Goal: Task Accomplishment & Management: Use online tool/utility

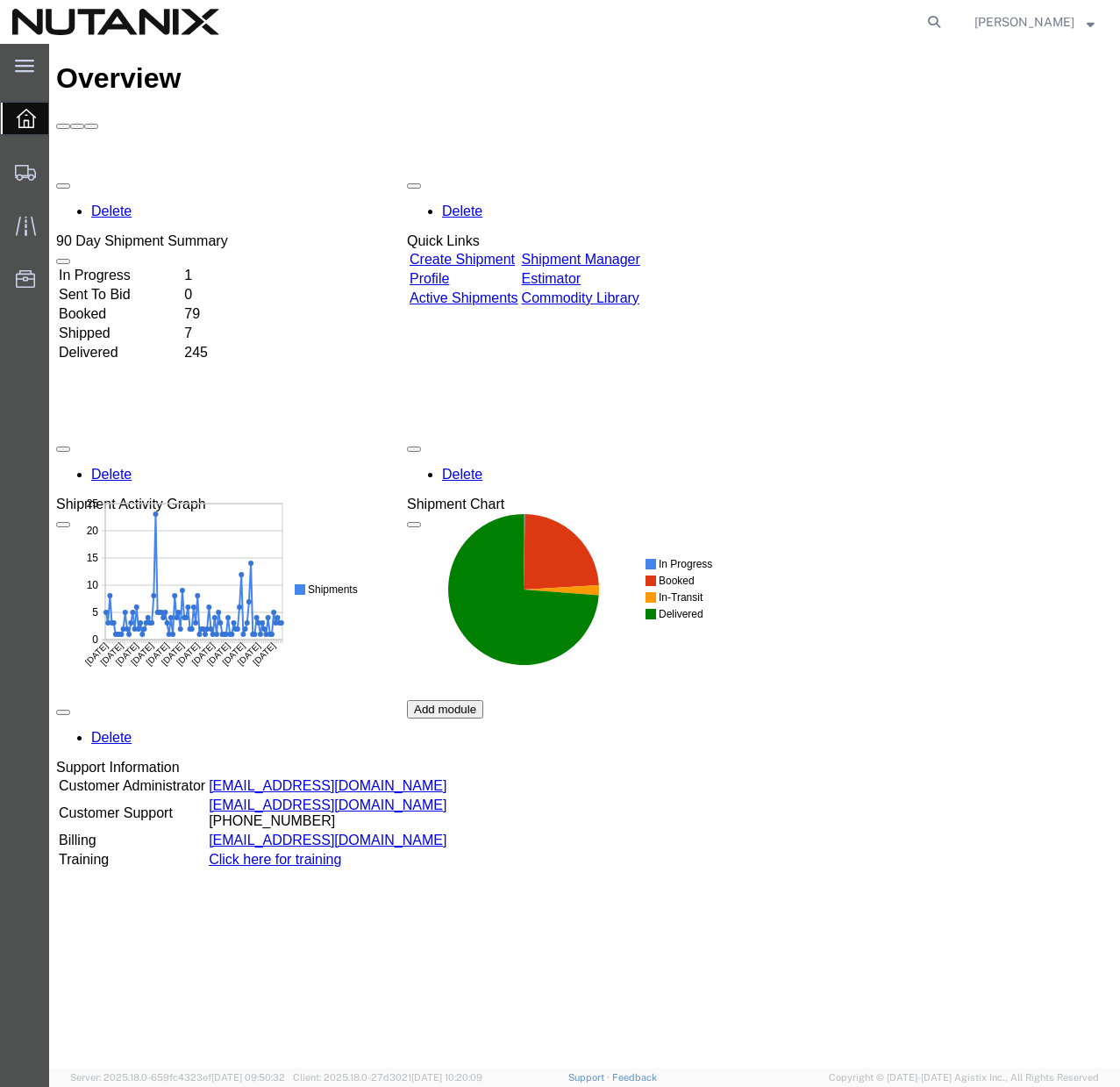
click at [512, 252] on link "Create Shipment" at bounding box center [462, 259] width 105 height 15
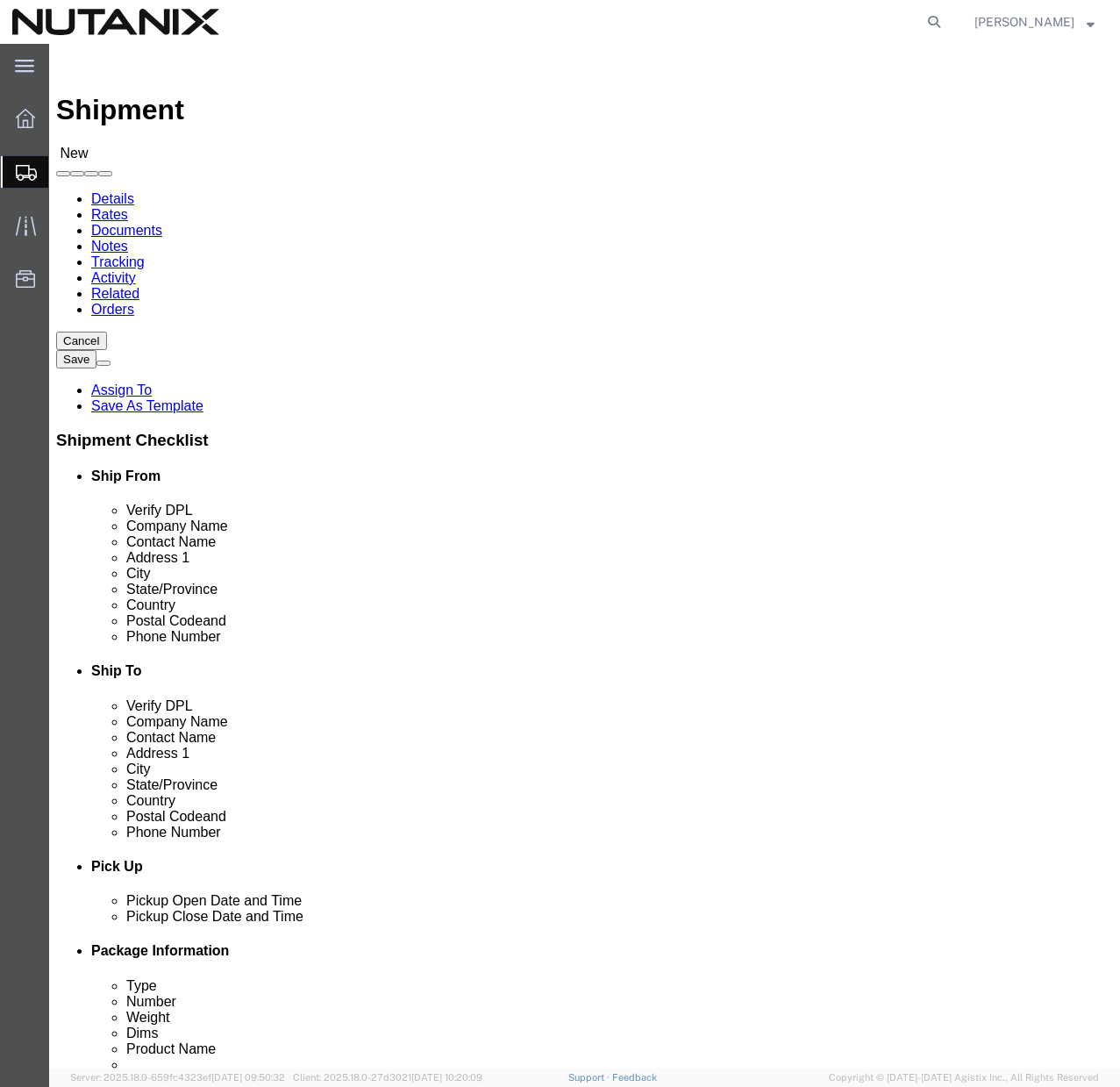
select select
click span
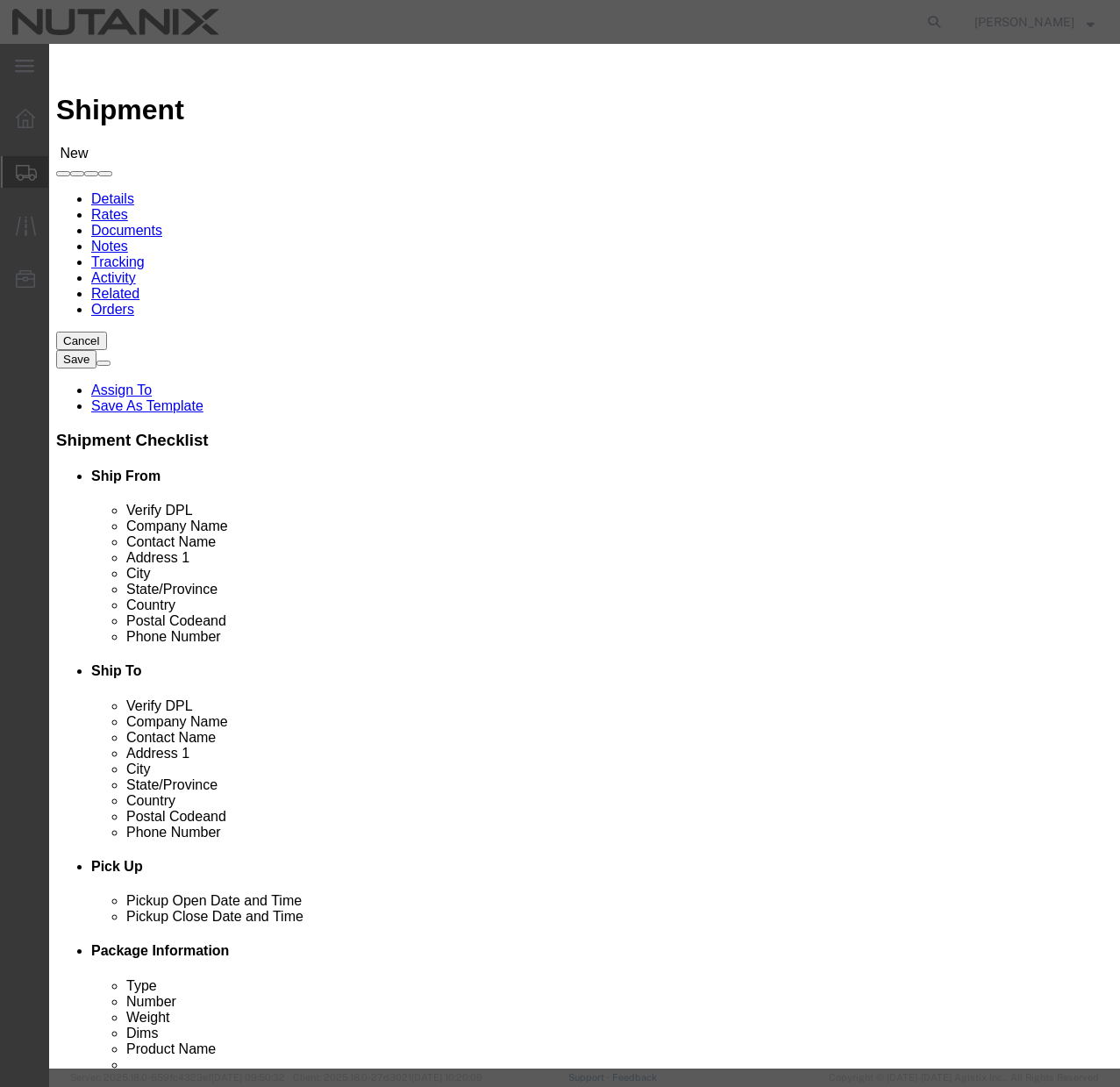
click button "Select"
select select
type input "Nutanix / [GEOGRAPHIC_DATA]"
type input "[PERSON_NAME]"
type input "[STREET_ADDRESS]"
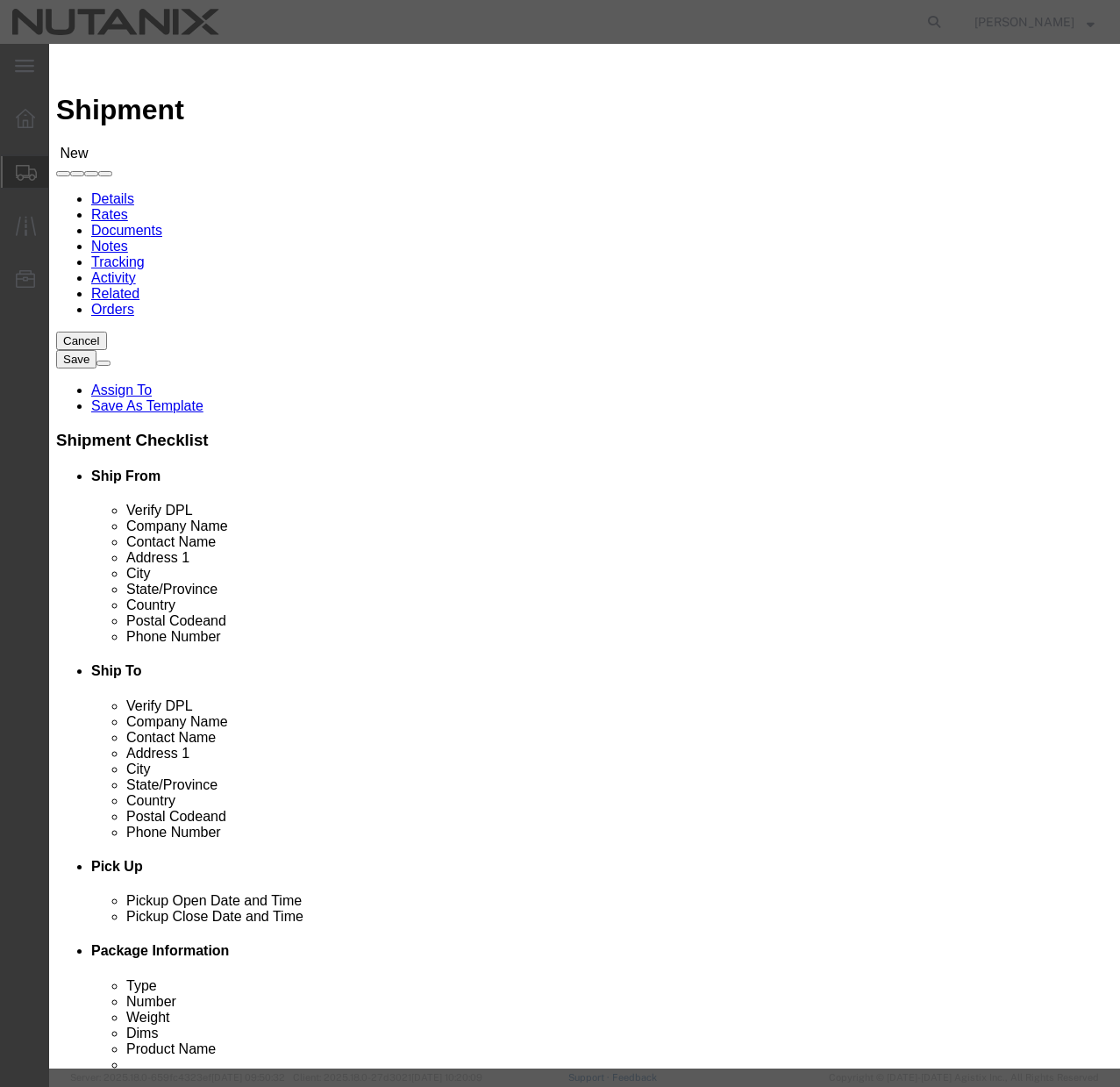
type input "Ste 700"
type input "[GEOGRAPHIC_DATA]"
type input "27701"
type input "[PHONE_NUMBER]"
type input "[PERSON_NAME][EMAIL_ADDRESS][PERSON_NAME][DOMAIN_NAME]"
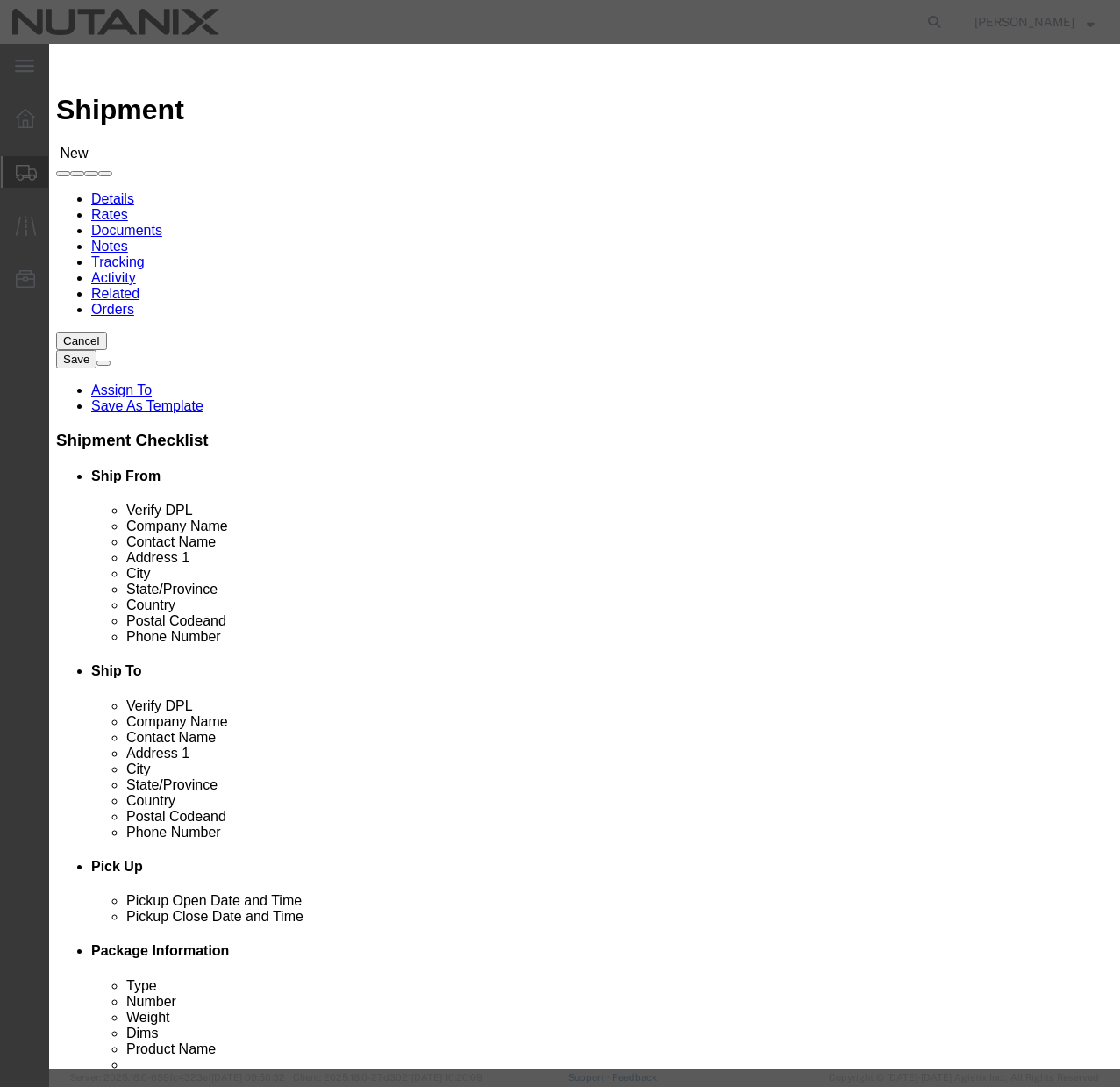
checkbox input "true"
select select "NC"
click button "Close"
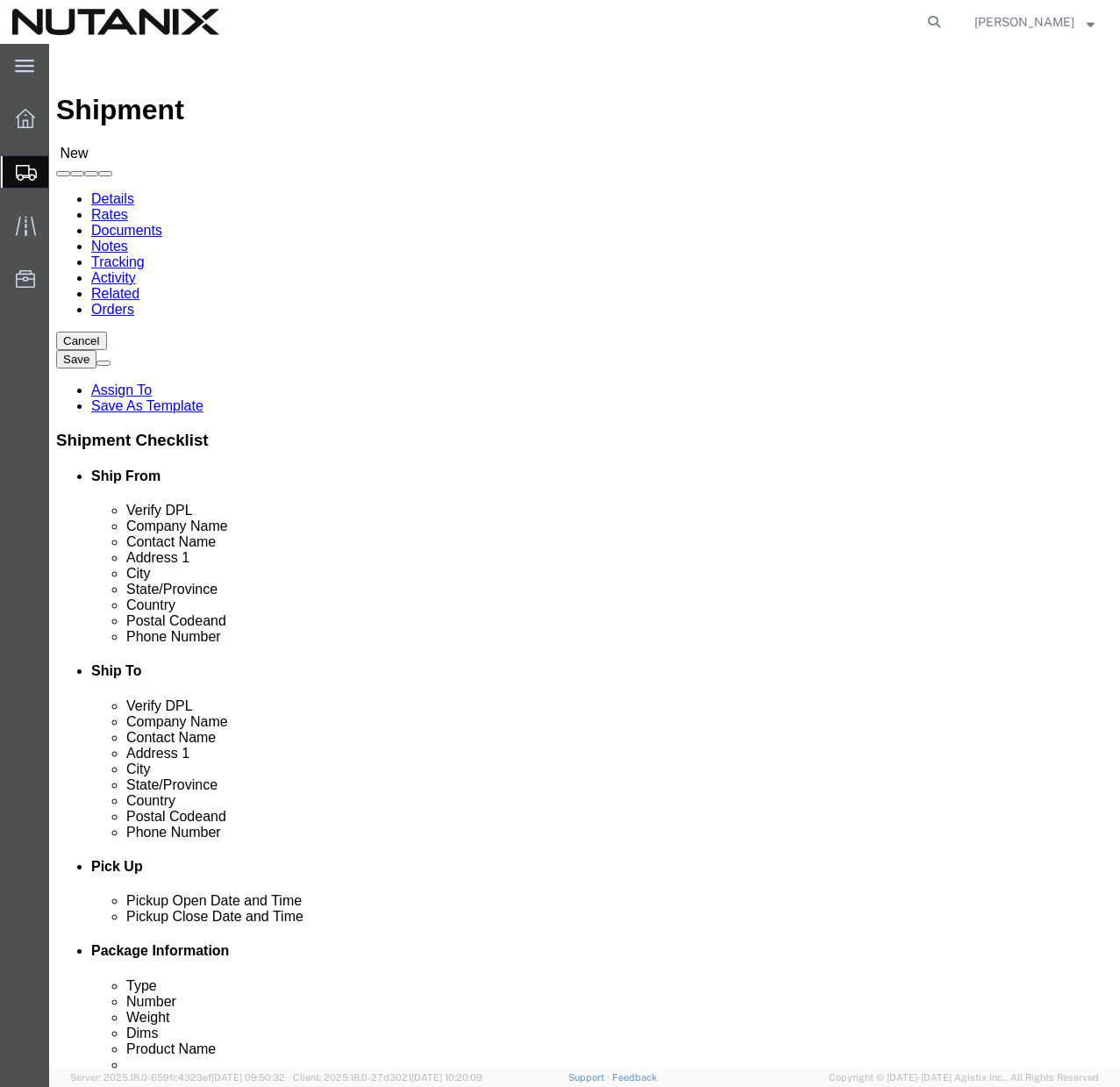
click input "text"
paste input "[PERSON_NAME]"
type input "[PERSON_NAME]"
click input "text"
paste input "[PERSON_NAME]"
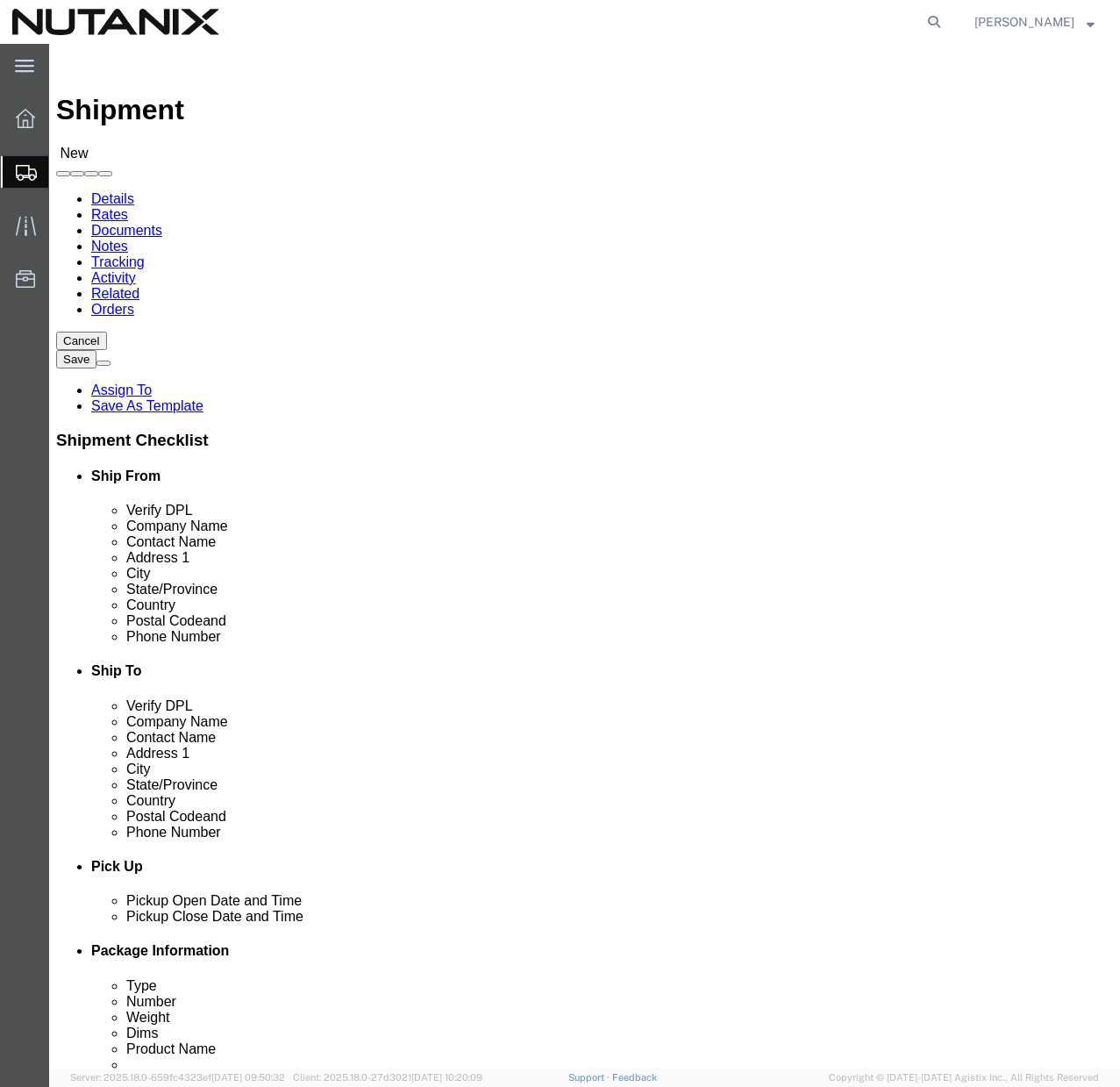
type input "[PERSON_NAME]"
click input "text"
paste input "[STREET_ADDRESS]"
type input "[STREET_ADDRESS]"
select select
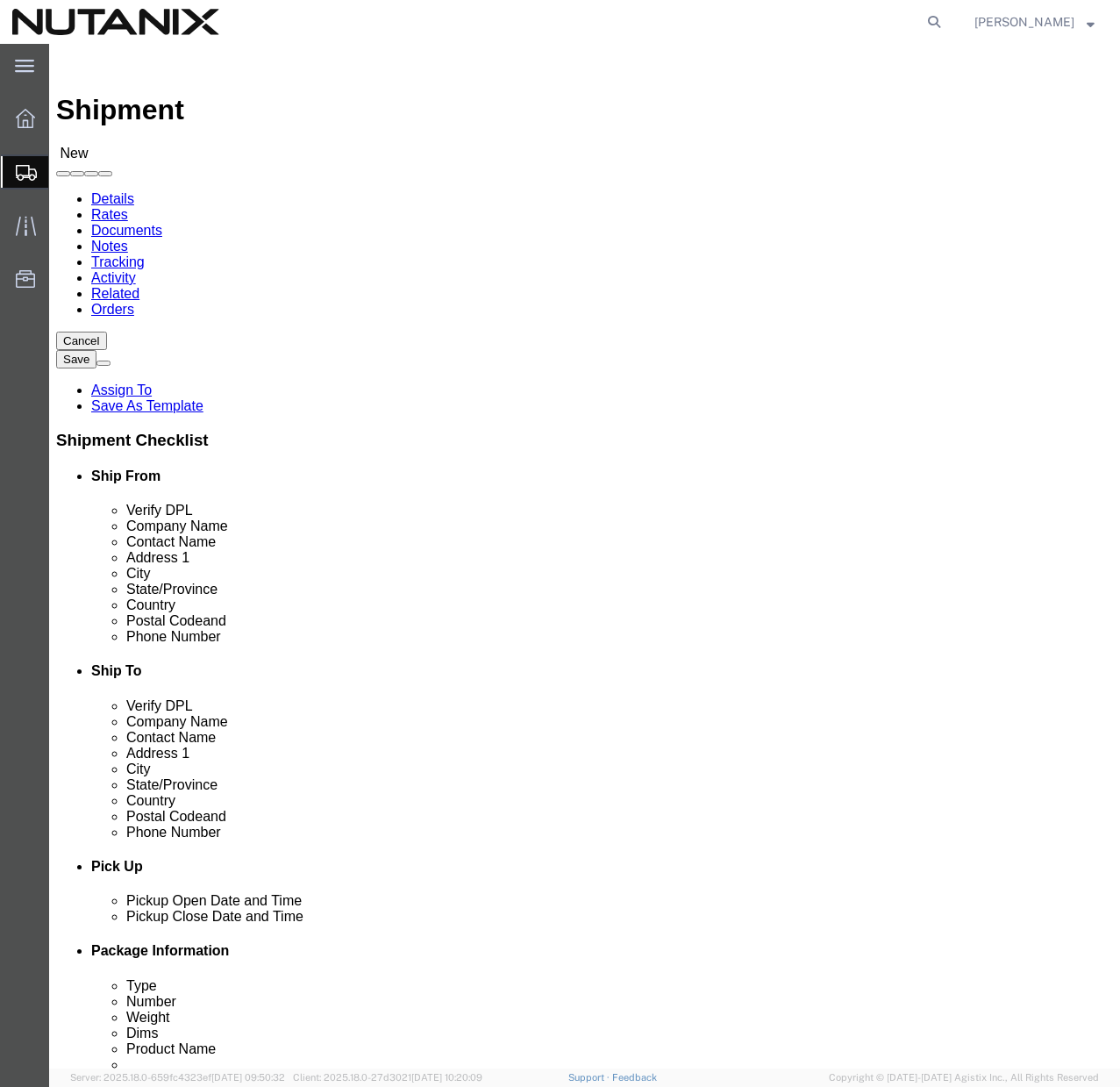
click input "text"
paste input "[GEOGRAPHIC_DATA]"
type input "[GEOGRAPHIC_DATA]"
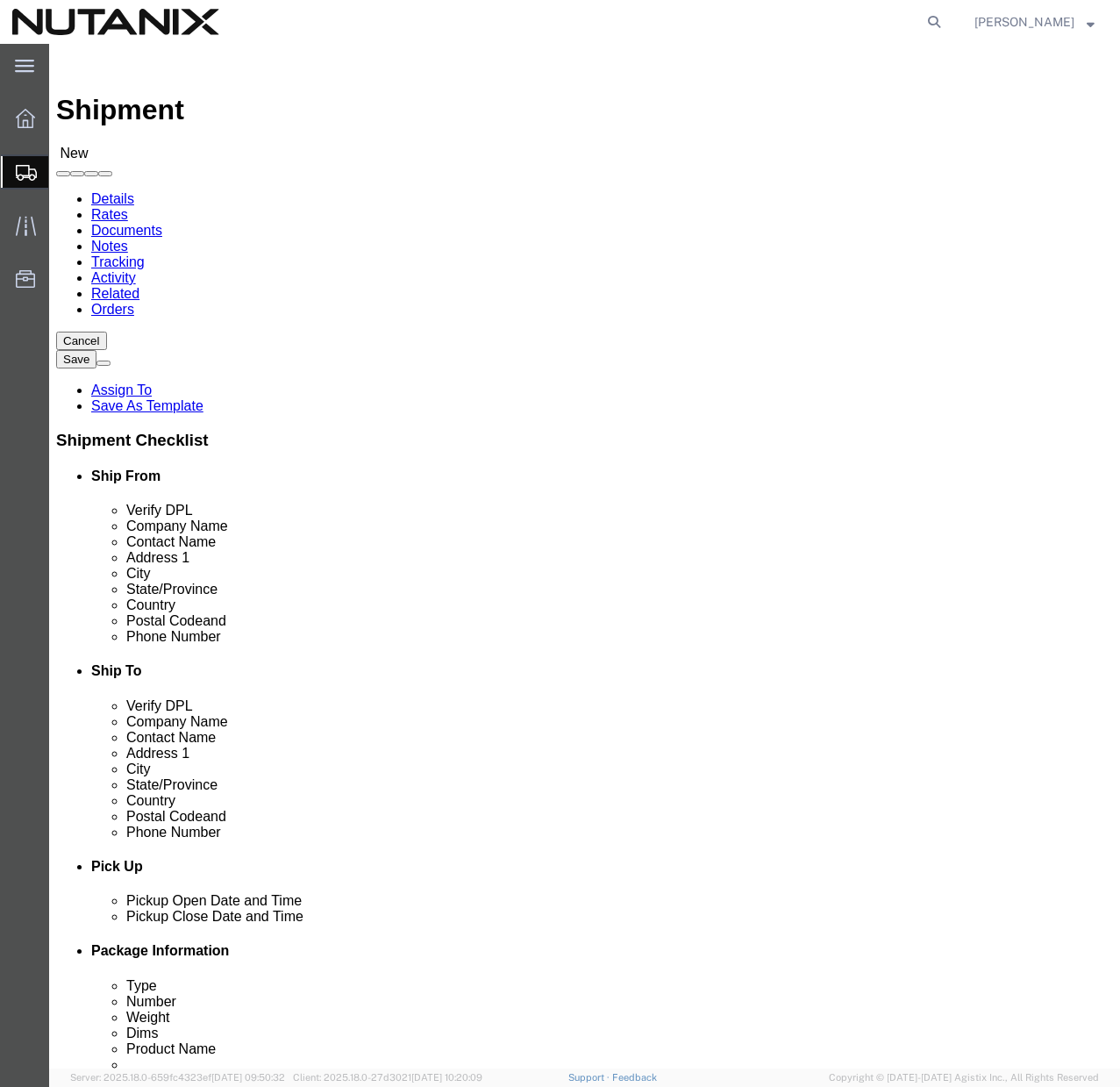
select select
click input "Postal Code"
paste input "L1C 7E8"
type input "L1C 7E8"
select select
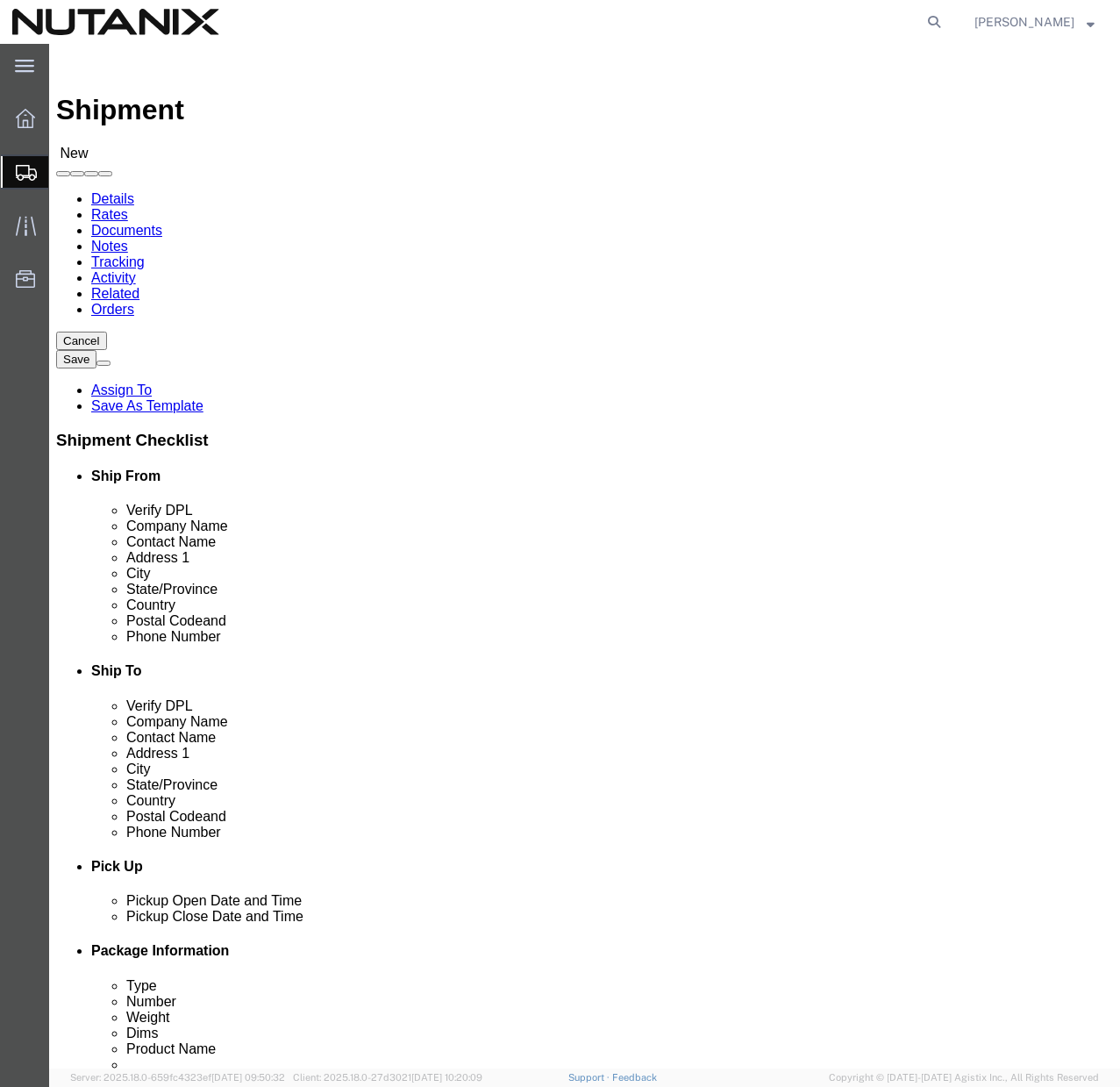
select select "ON"
click input "text"
paste input "[PHONE_NUMBER]"
type input "[PHONE_NUMBER]"
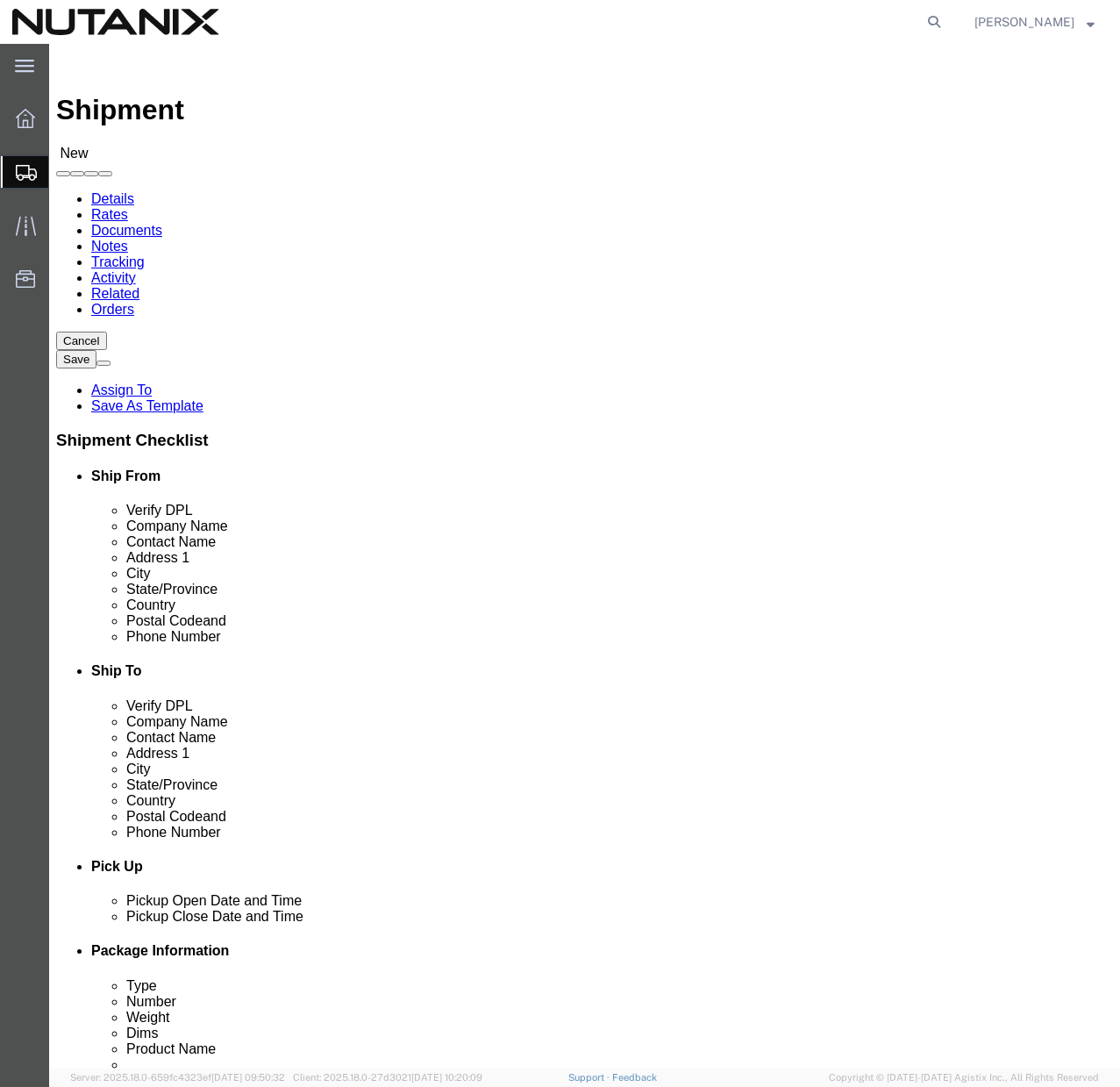
click input "text"
paste input "[EMAIL_ADDRESS][DOMAIN_NAME]"
type input "[EMAIL_ADDRESS][DOMAIN_NAME]"
checkbox input "true"
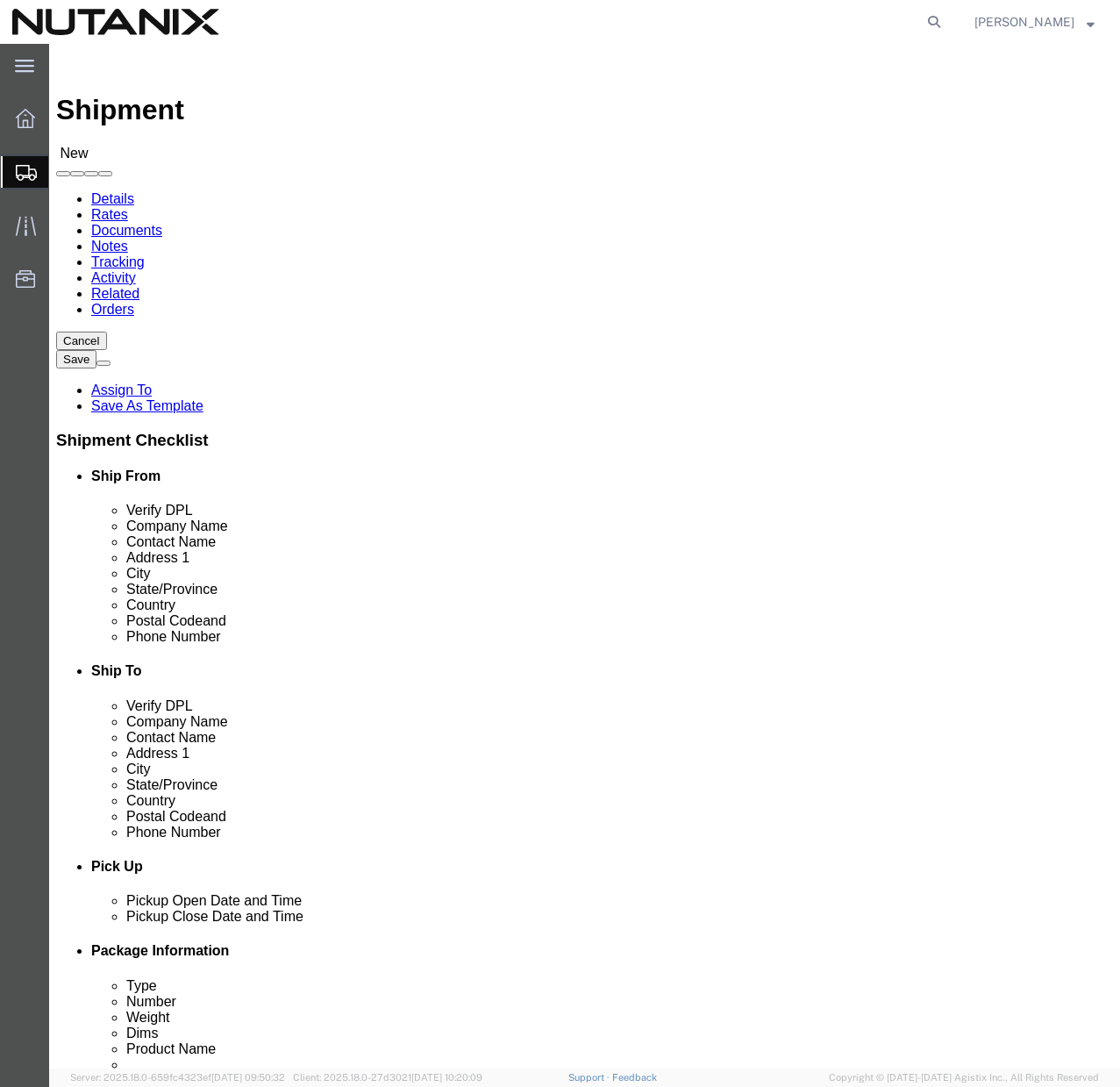
click div "Pickup Date and Time"
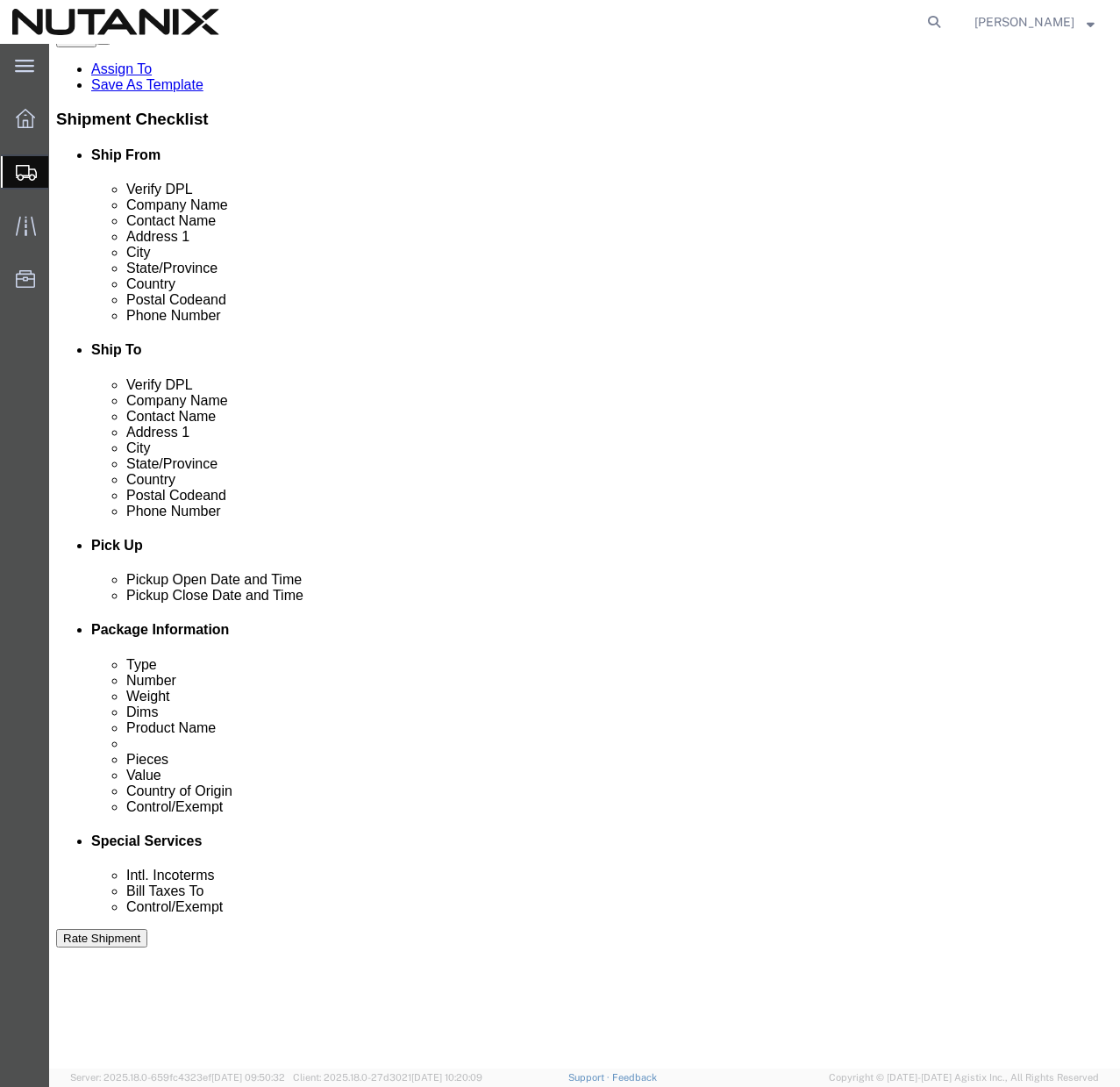
scroll to position [332, 0]
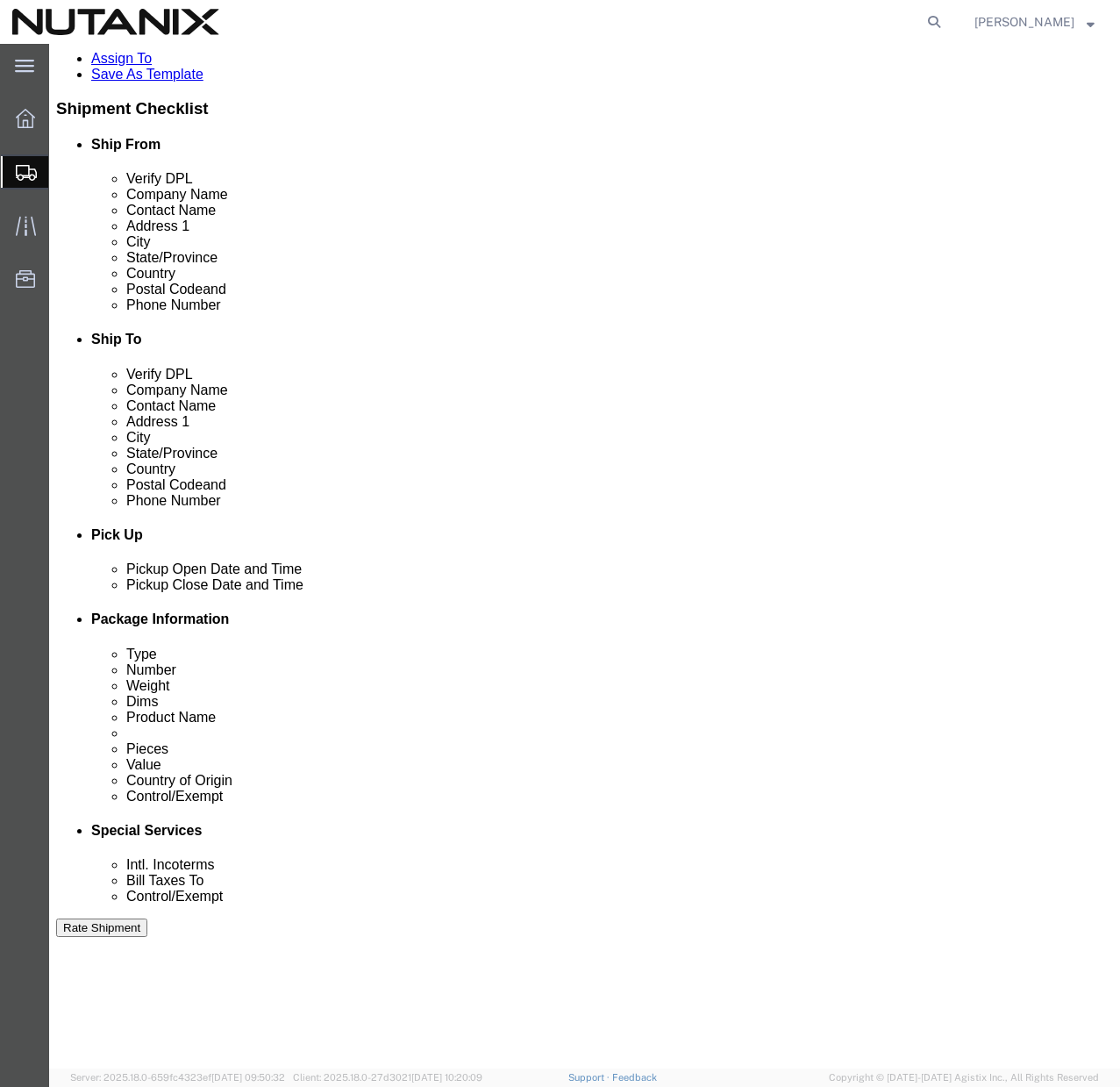
click select "Select Account Type Activity ID Airline Appointment Number ASN Batch Request # …"
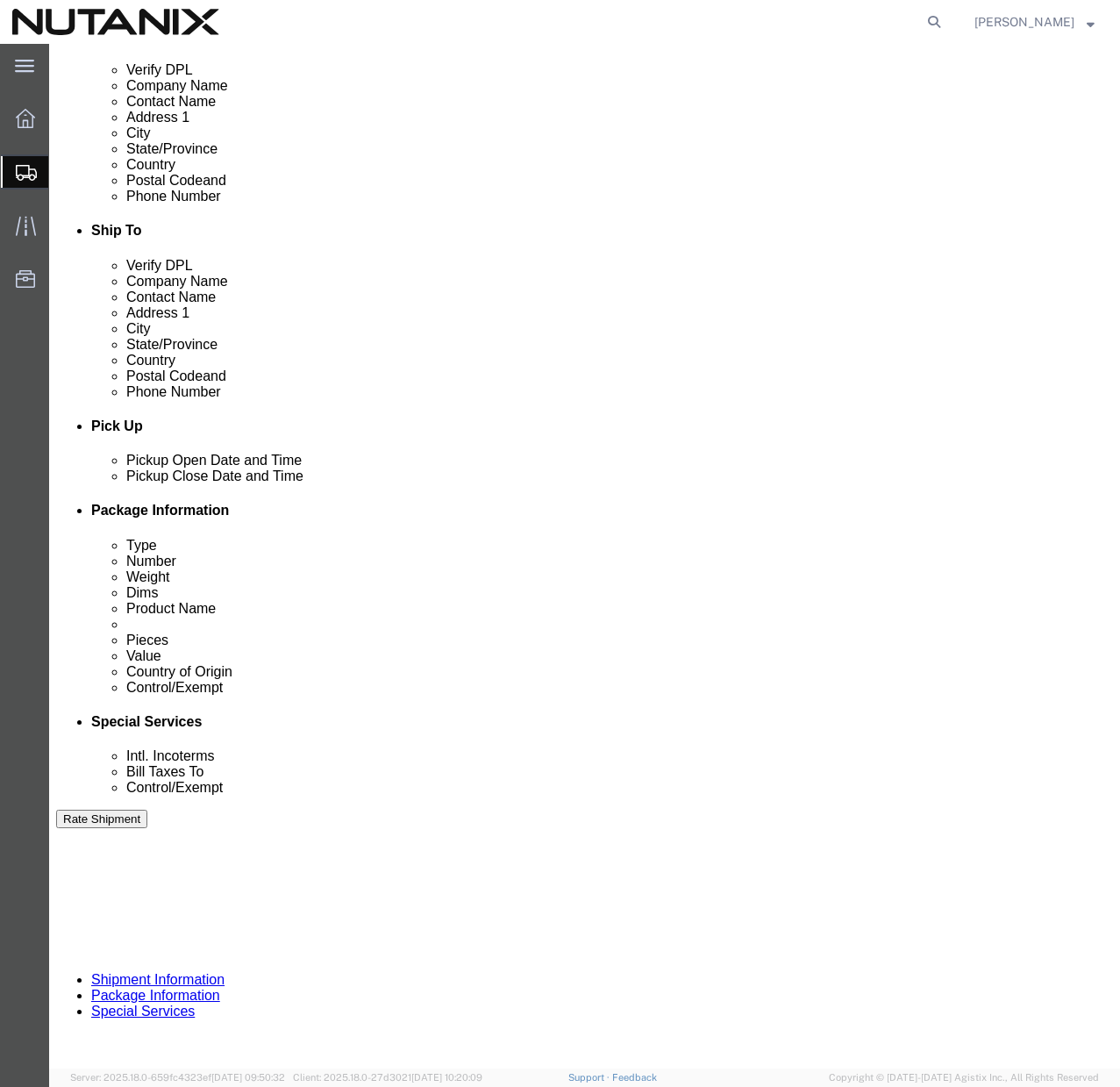
scroll to position [443, 0]
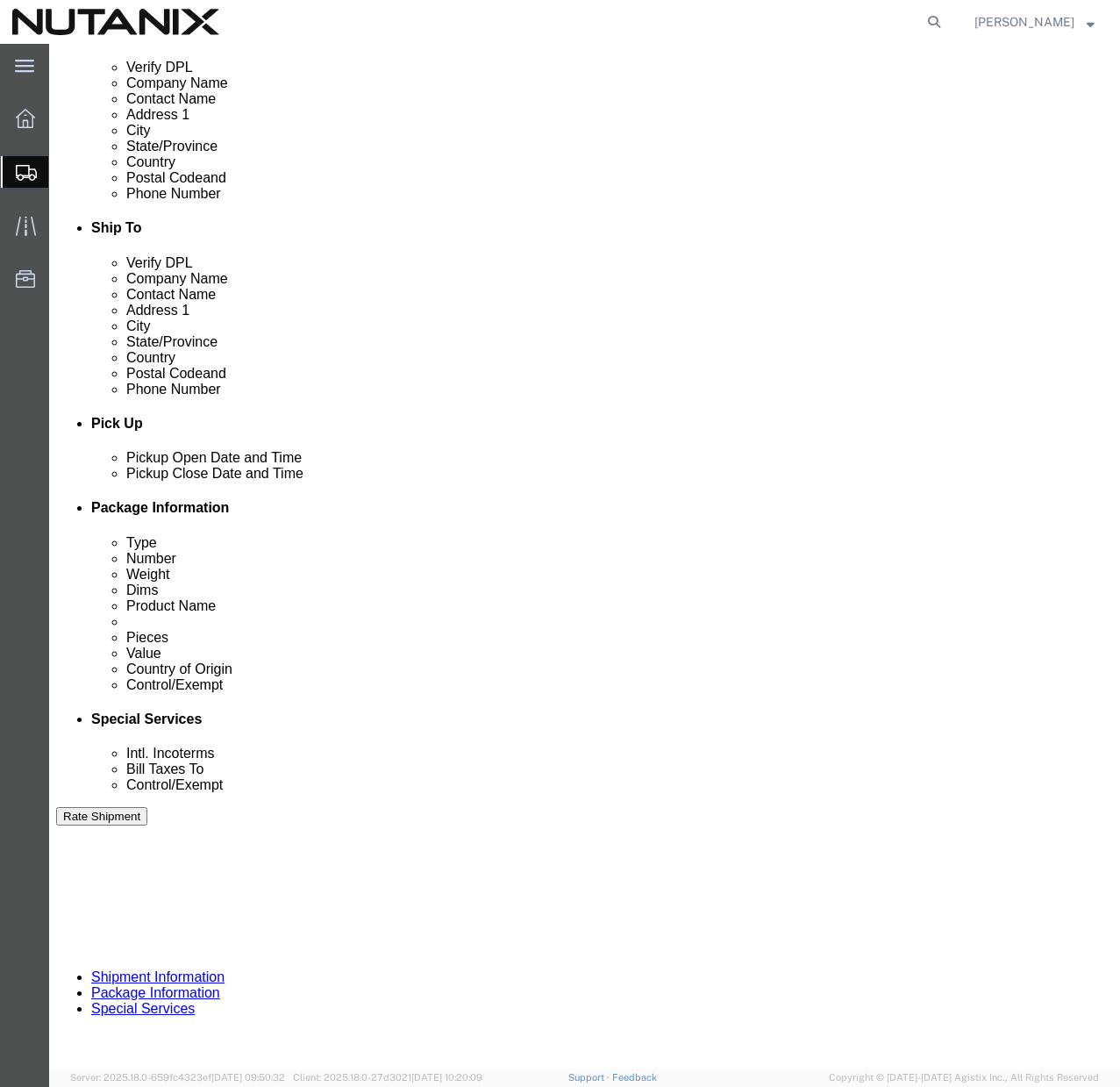
click select "Select Account Type Activity ID Airline Appointment Number ASN Batch Request # …"
select select "PURCHORD"
click select "Select Account Type Activity ID Airline Appointment Number ASN Batch Request # …"
click input "text"
paste input "TASK0437099"
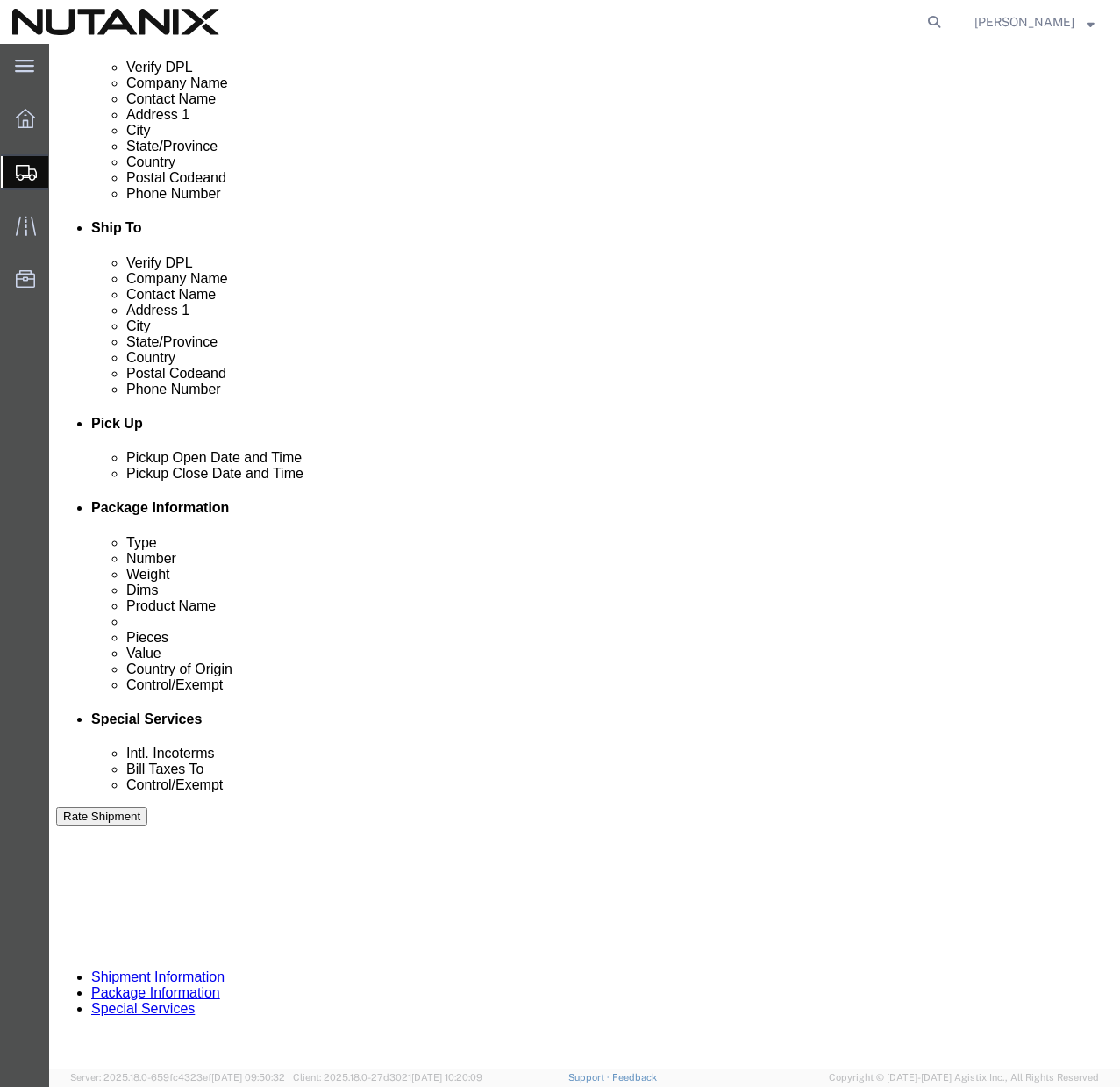
type input "TASK0437099"
click input "text"
type input "79101"
click div "References Add reference"
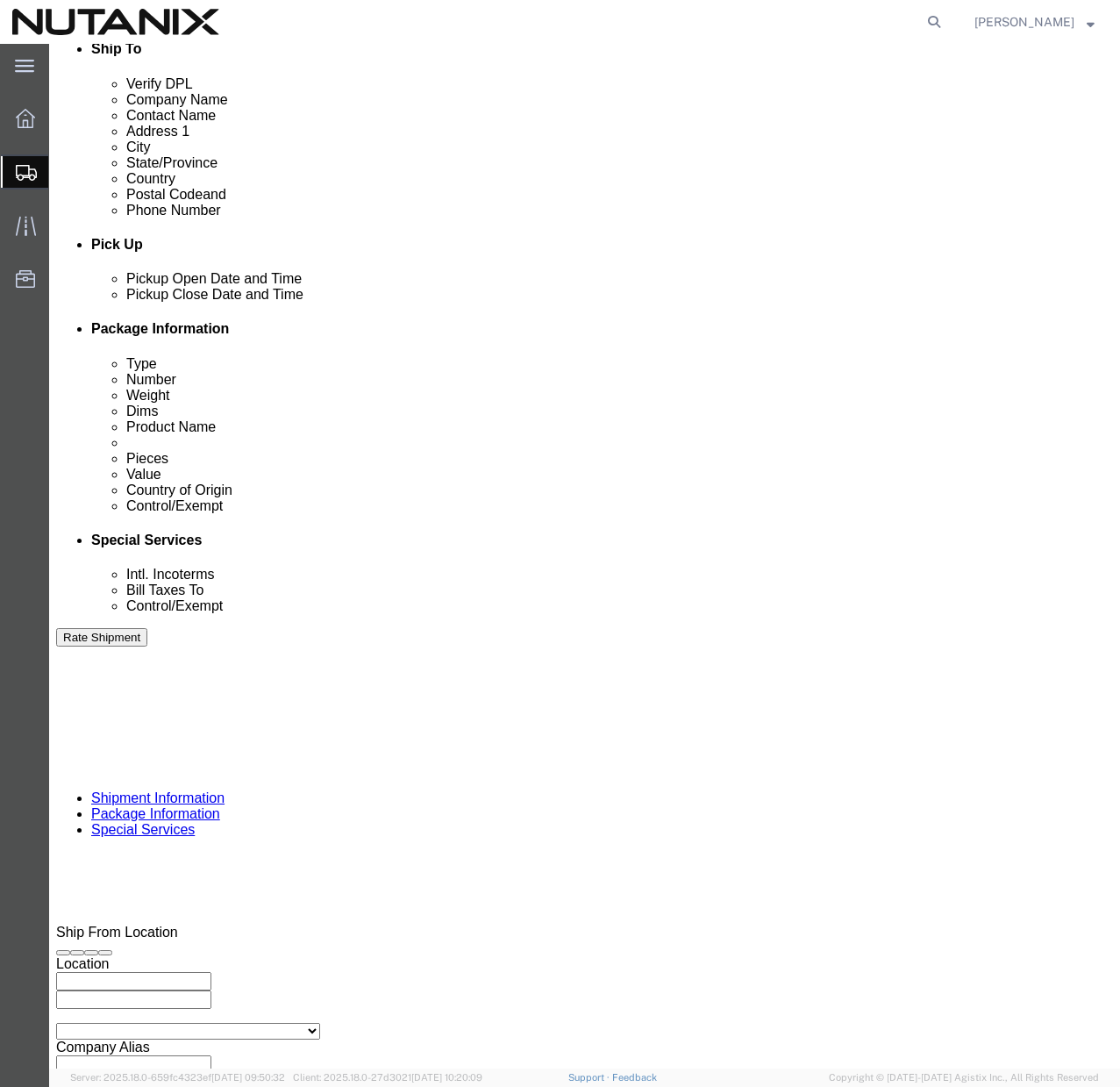
scroll to position [636, 0]
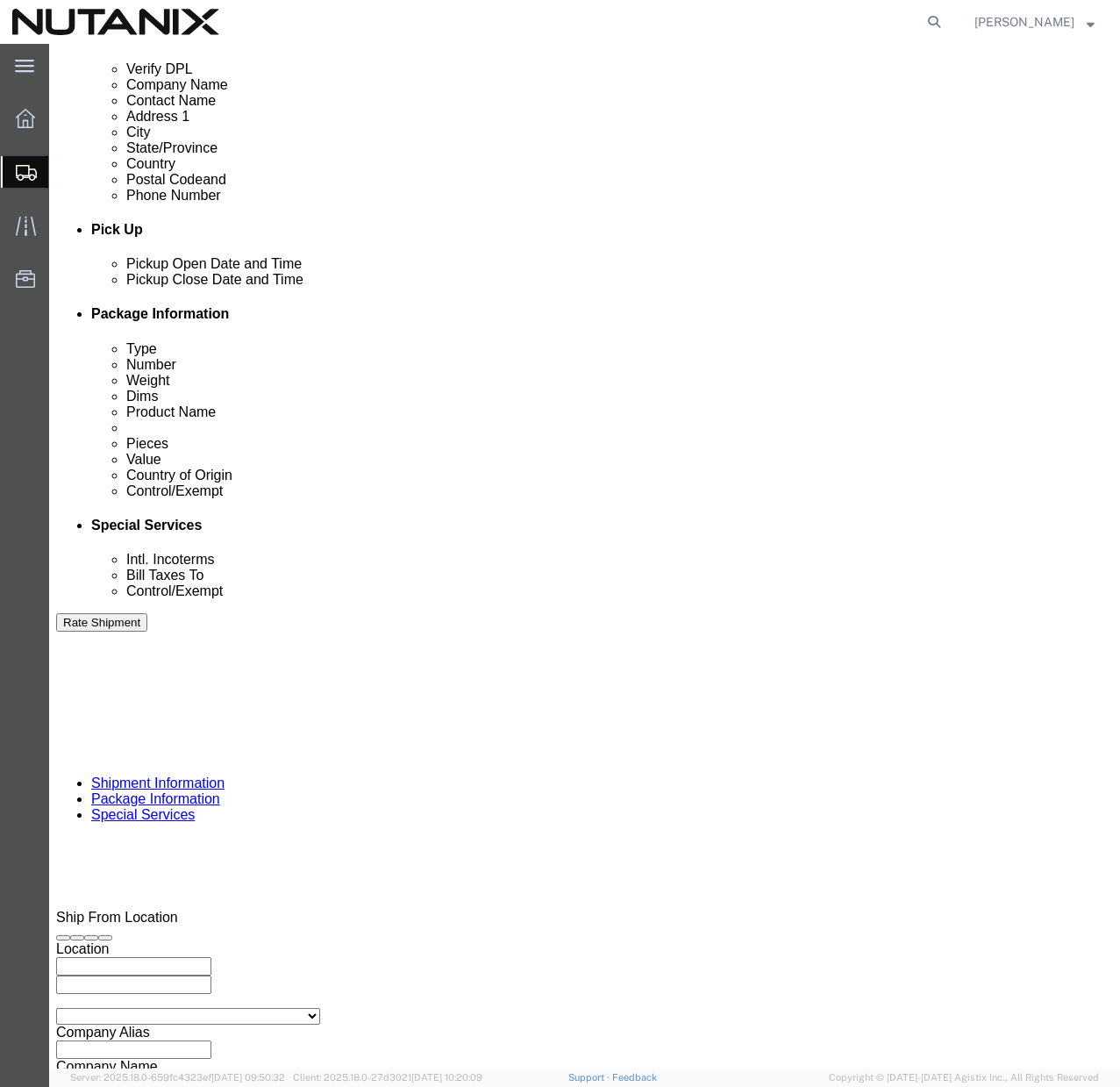
click button "Continue"
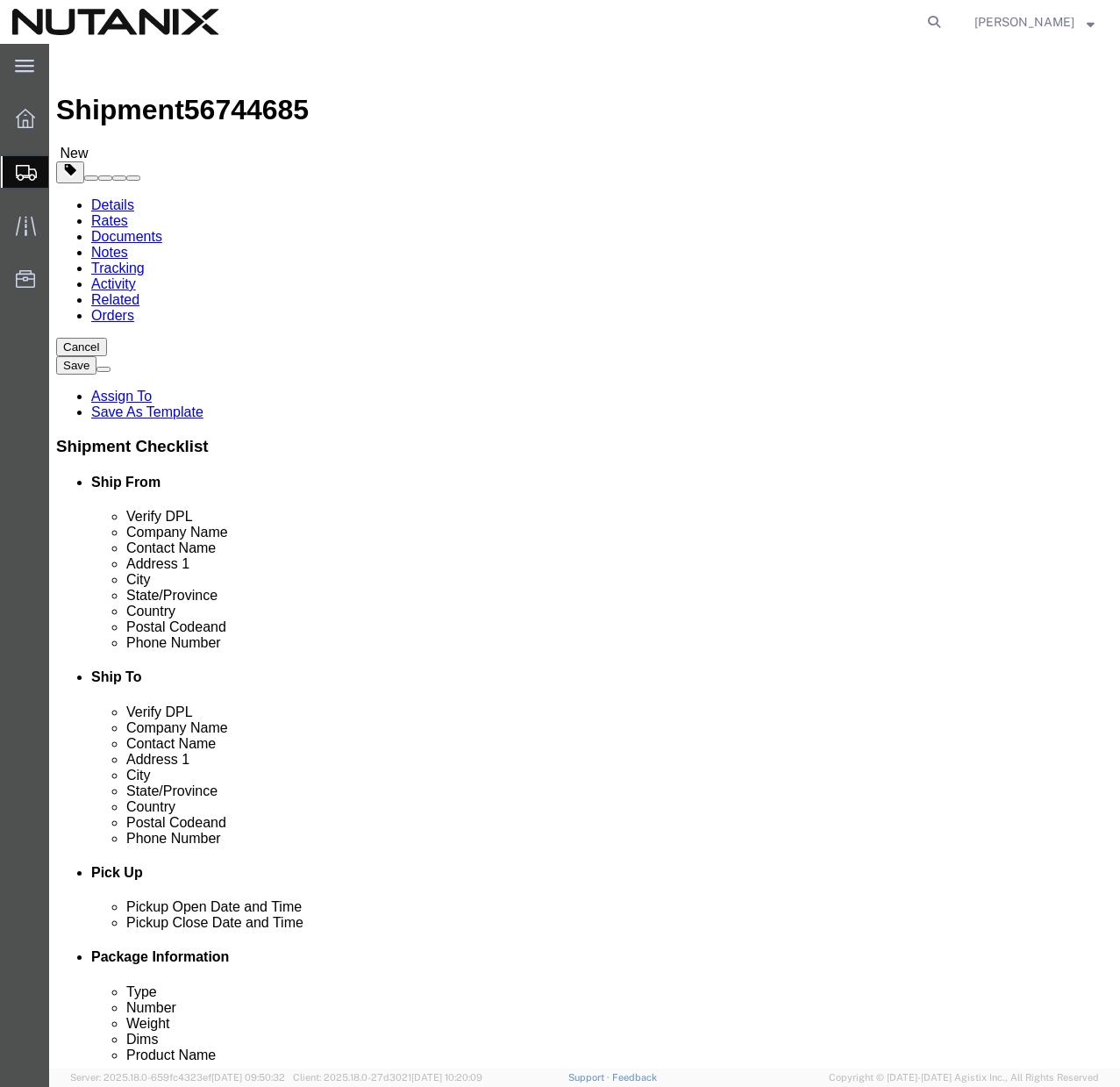
click select "Select Bale(s) Basket(s) Bolt(s) Bottle(s) Buckets Bulk Bundle(s) Can(s) Cardbo…"
select select "YRPK"
click select "Select Bale(s) Basket(s) Bolt(s) Bottle(s) Buckets Bulk Bundle(s) Can(s) Cardbo…"
click input "text"
type input "16"
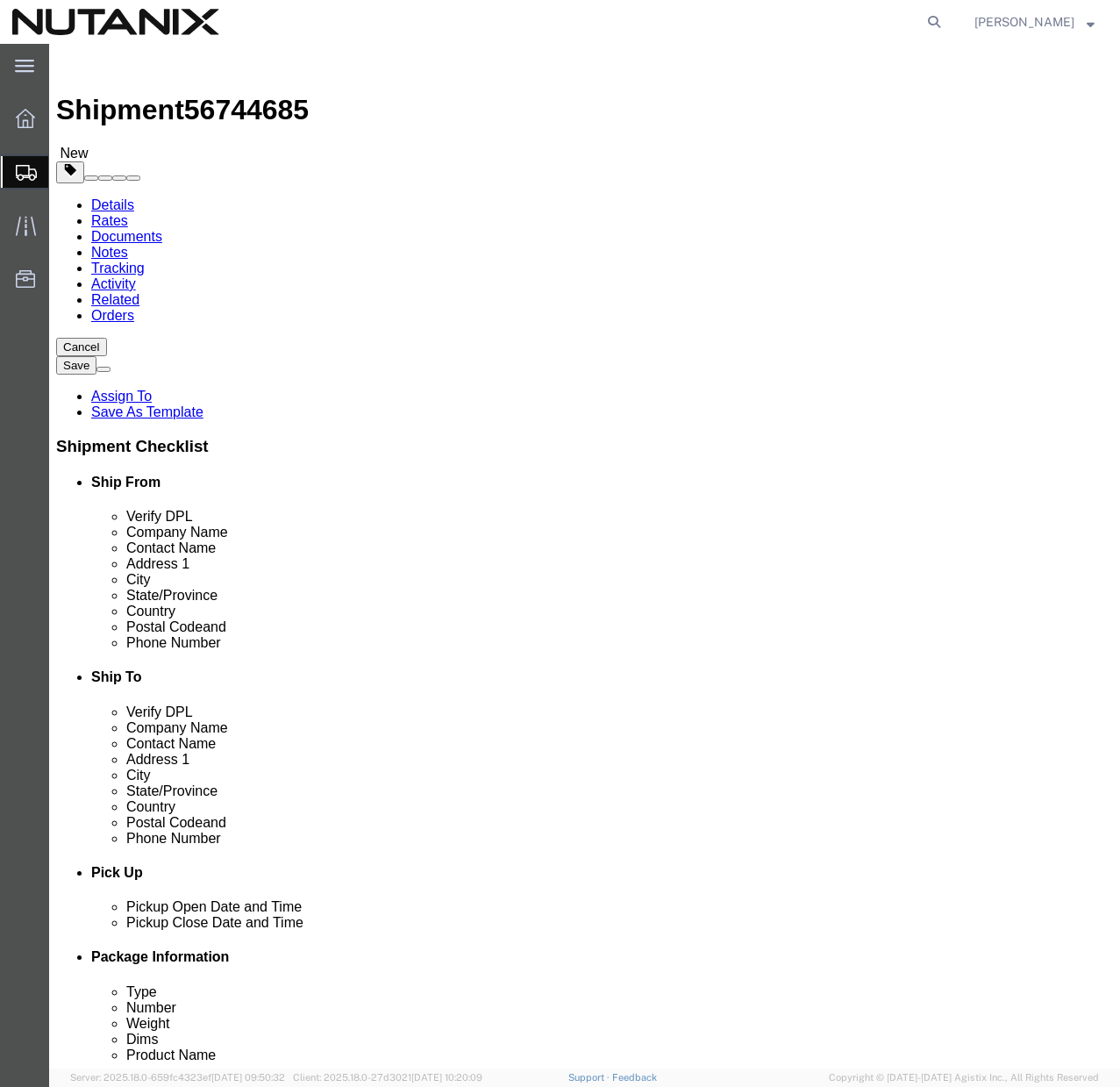
type input "12"
type input "4"
type input "6"
click link "Add Content"
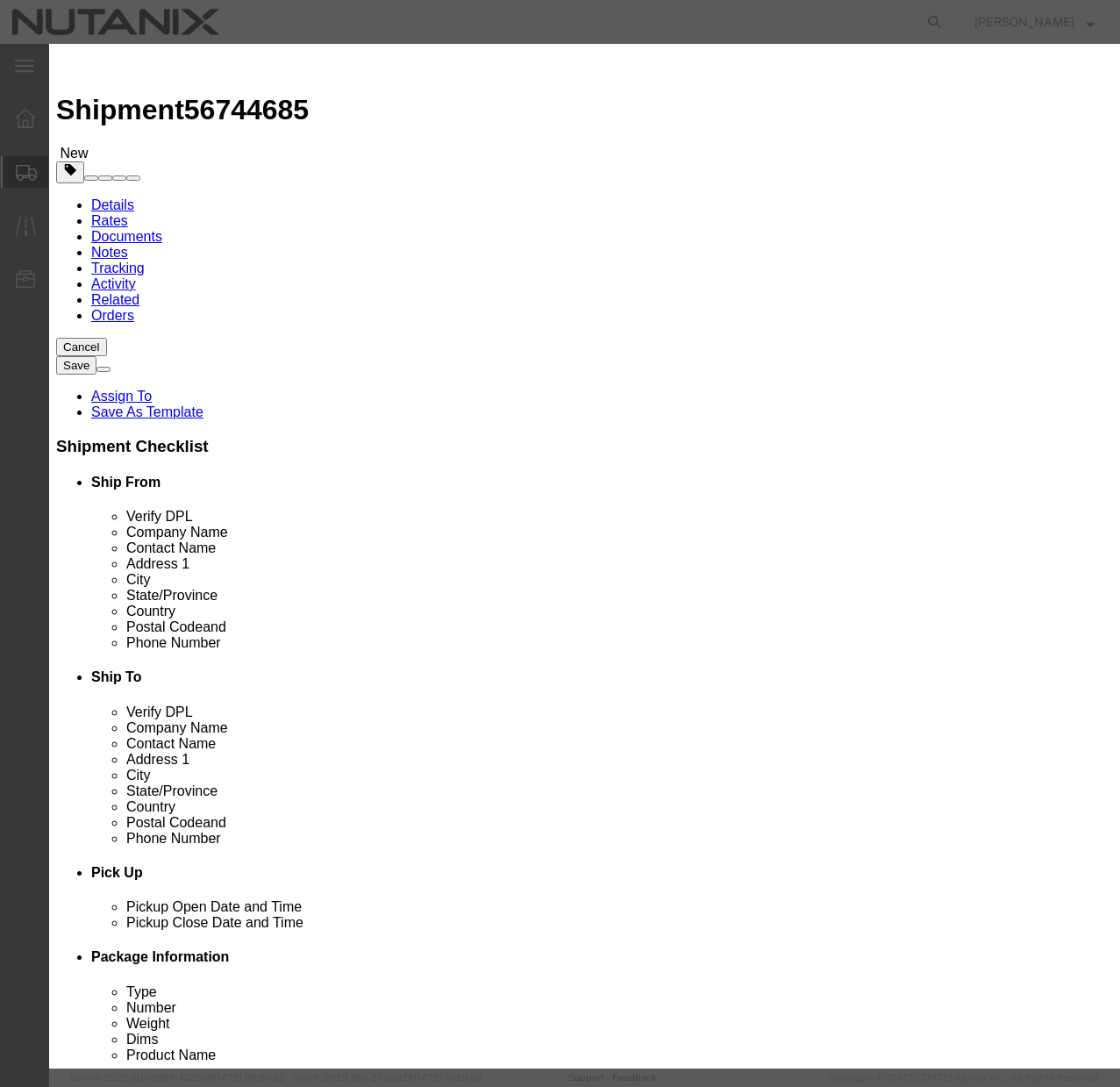
click input "text"
type input "Len"
click input "Len"
type input "Apple MacBokk Pro"
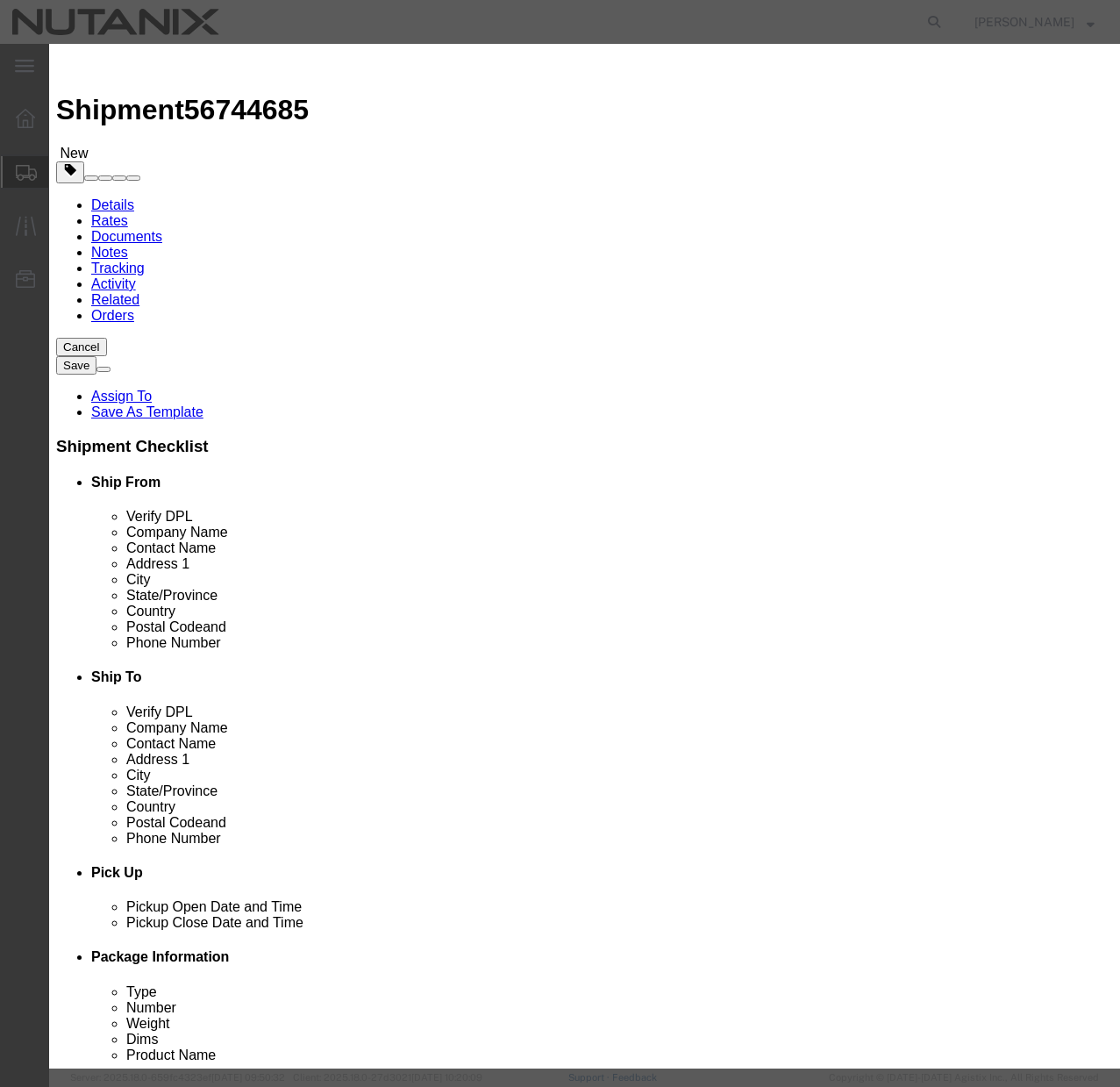
click input "0"
type input "1850"
click input "text"
type input "1850"
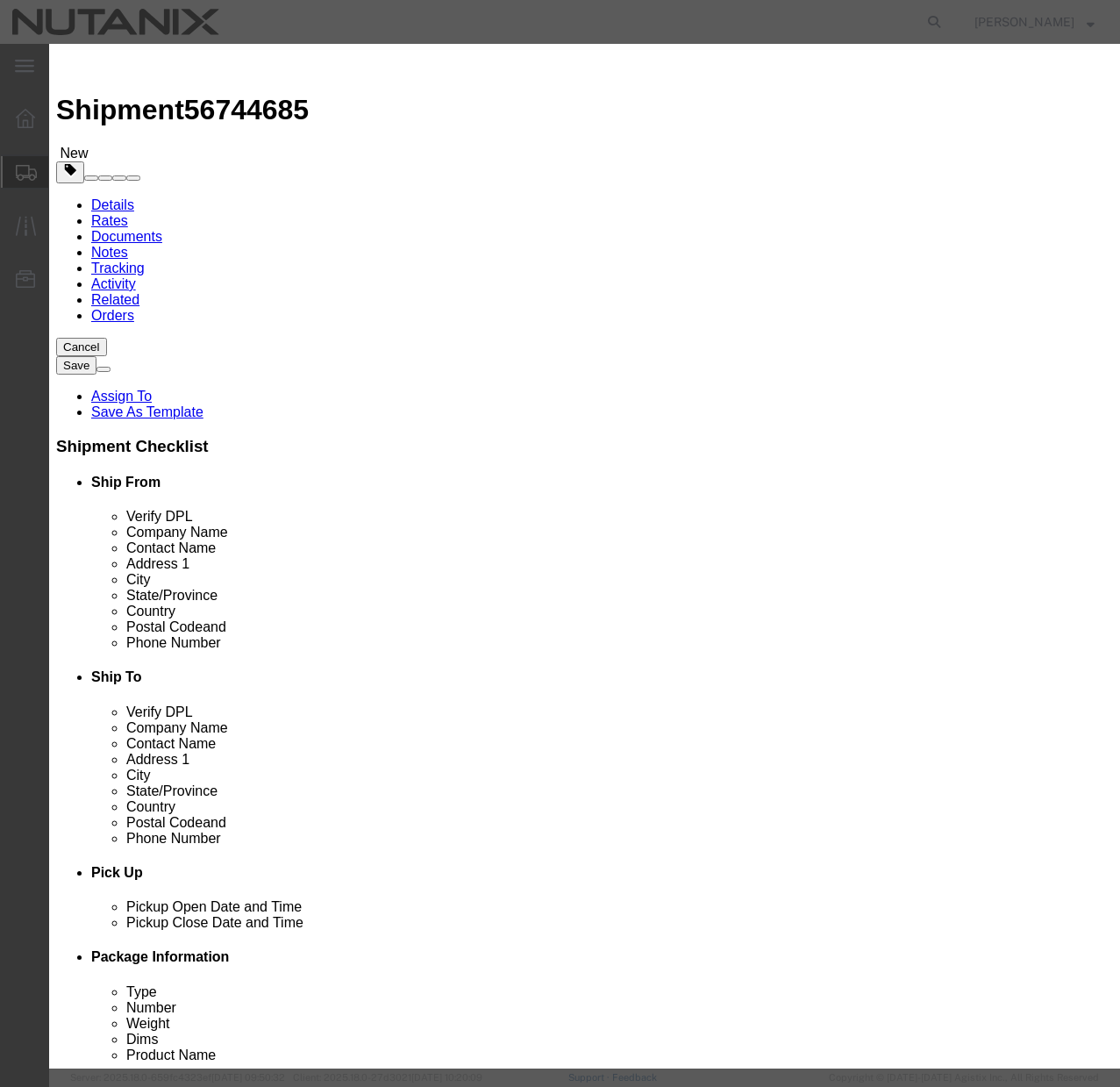
click input "1850"
type input "1"
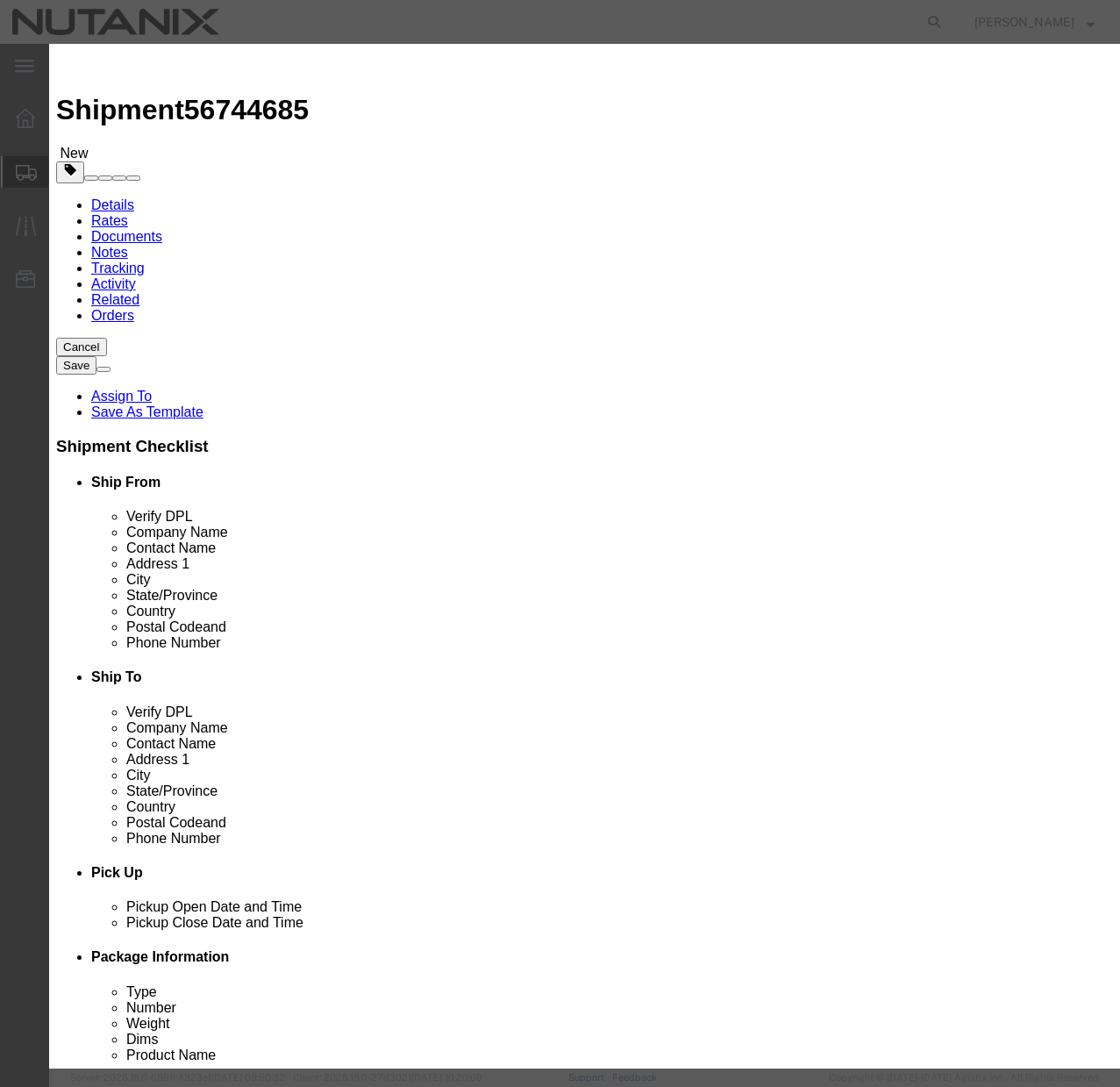
click h3 "Add content"
click input "checkbox"
checkbox input "true"
click input "Ion Contained in Equipment (UN3481, PI967)"
checkbox input "true"
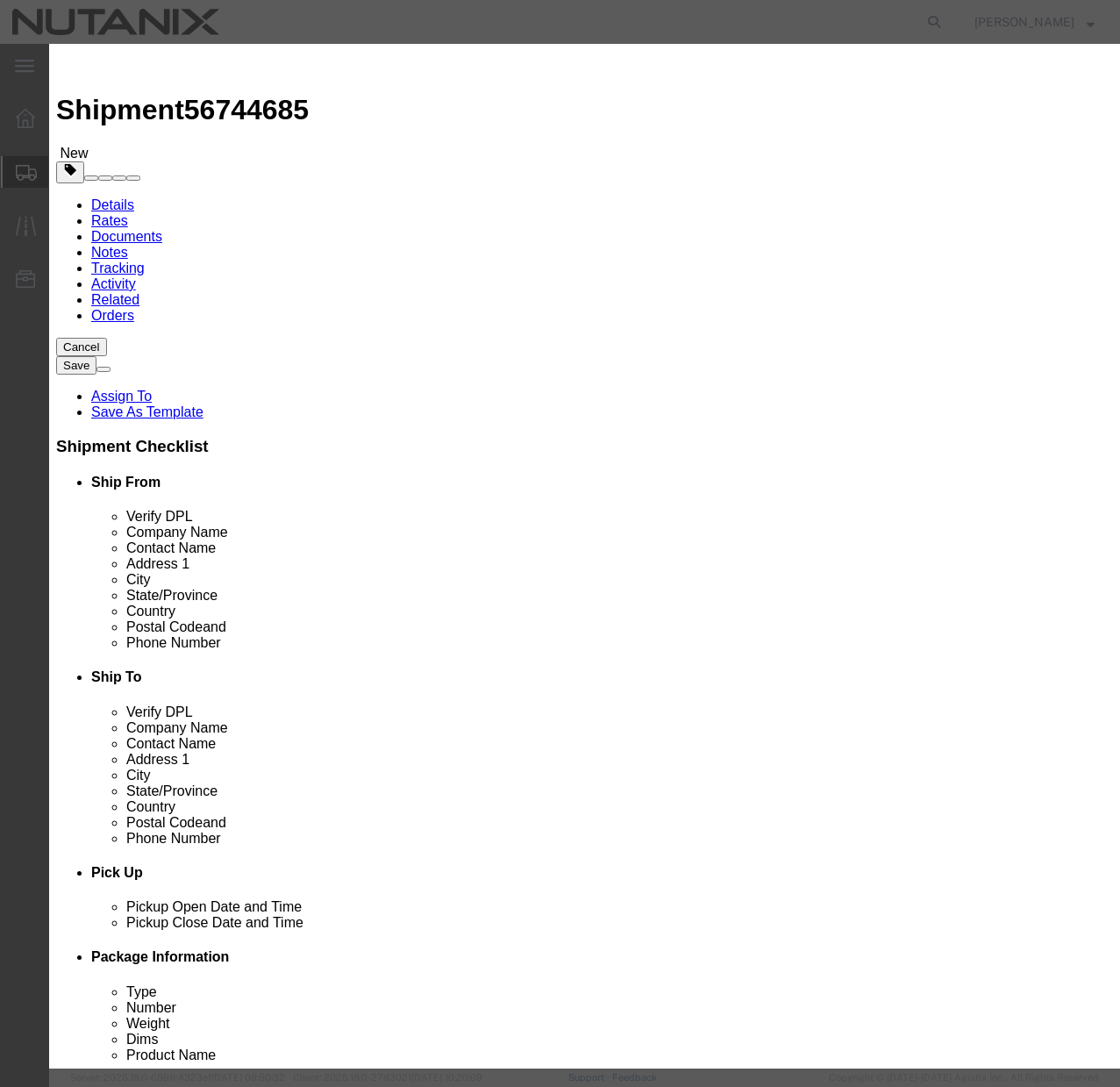
click select "Select [GEOGRAPHIC_DATA] [GEOGRAPHIC_DATA] [GEOGRAPHIC_DATA] [GEOGRAPHIC_DATA] …"
select select "CN"
click select "Select [GEOGRAPHIC_DATA] [GEOGRAPHIC_DATA] [GEOGRAPHIC_DATA] [GEOGRAPHIC_DATA] …"
click select "Select ATF BIS DEA EPA FDA FTR ITAR OFAC Other (OPA)"
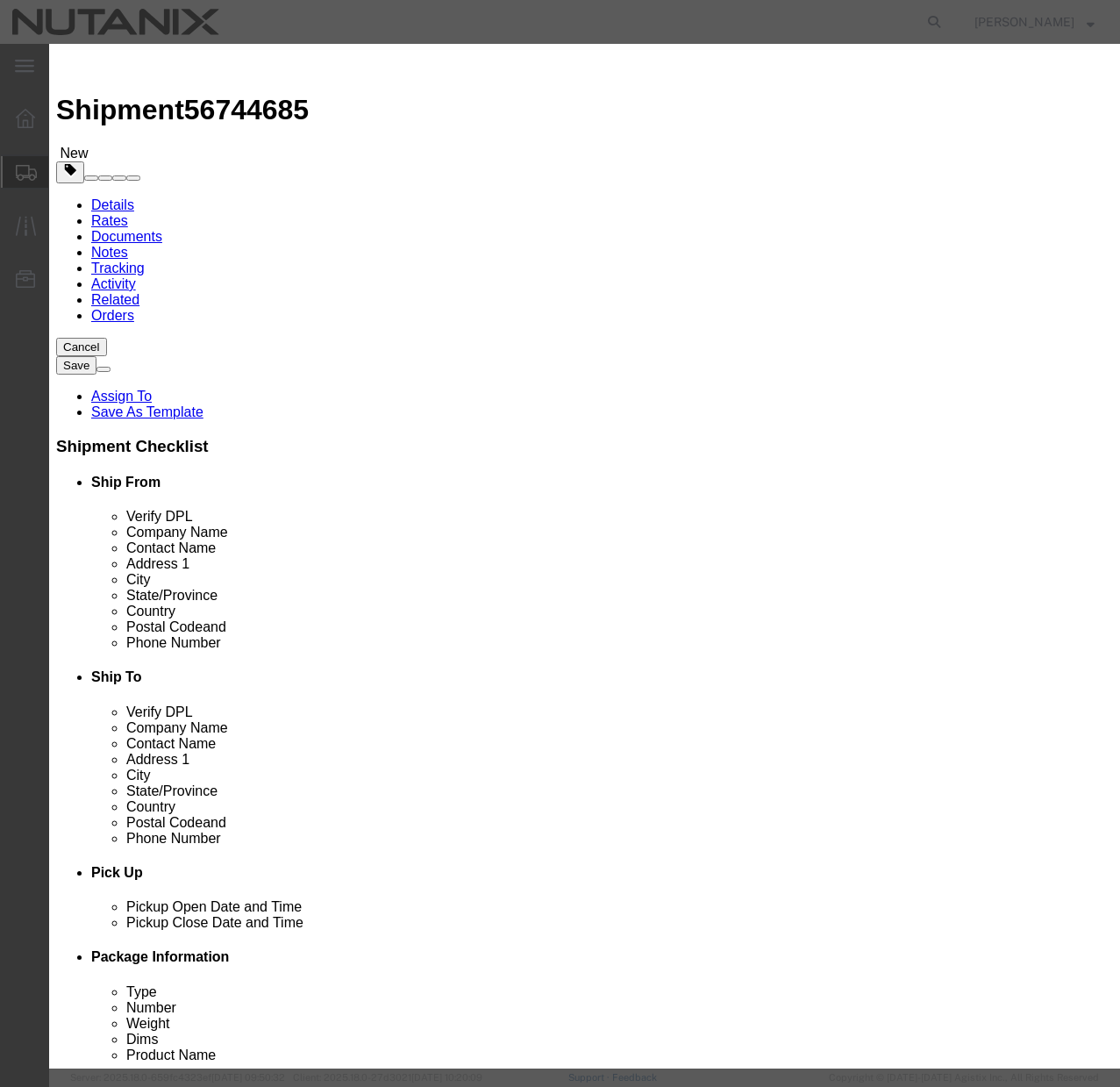
select select "FTR"
click select "Select ATF BIS DEA EPA FDA FTR ITAR OFAC Other (OPA)"
click select "Select 30.2(d)(2) 30.36 30.37(a) 30.37(f) 30.37(g) 30.37(h) 30.37(i) 30.37(j) 3…"
select select "30.37(a)"
click select "Select 30.2(d)(2) 30.36 30.37(a) 30.37(f) 30.37(g) 30.37(h) 30.37(i) 30.37(j) 3…"
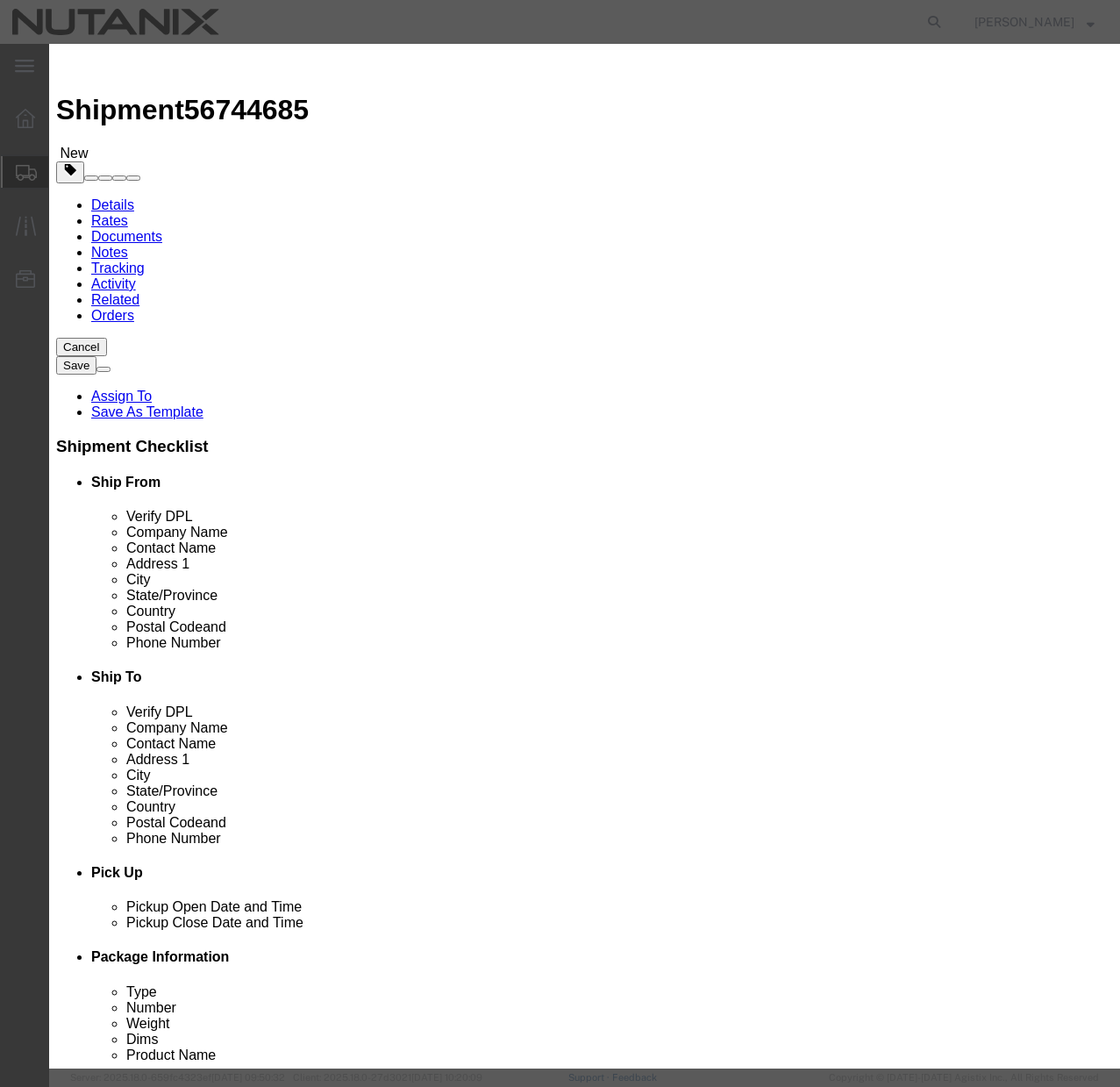
click button "Save & Close"
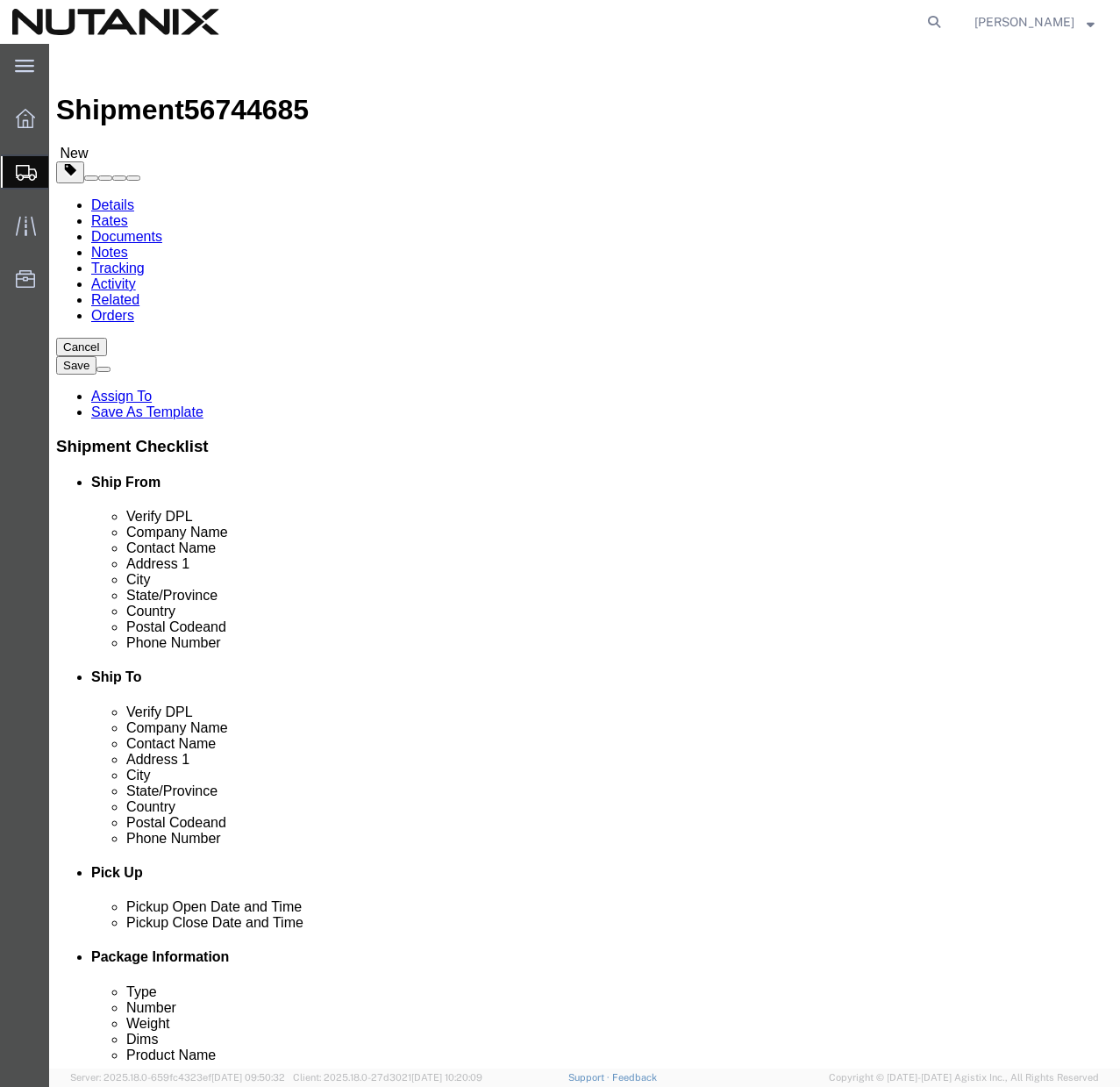
click button "Continue"
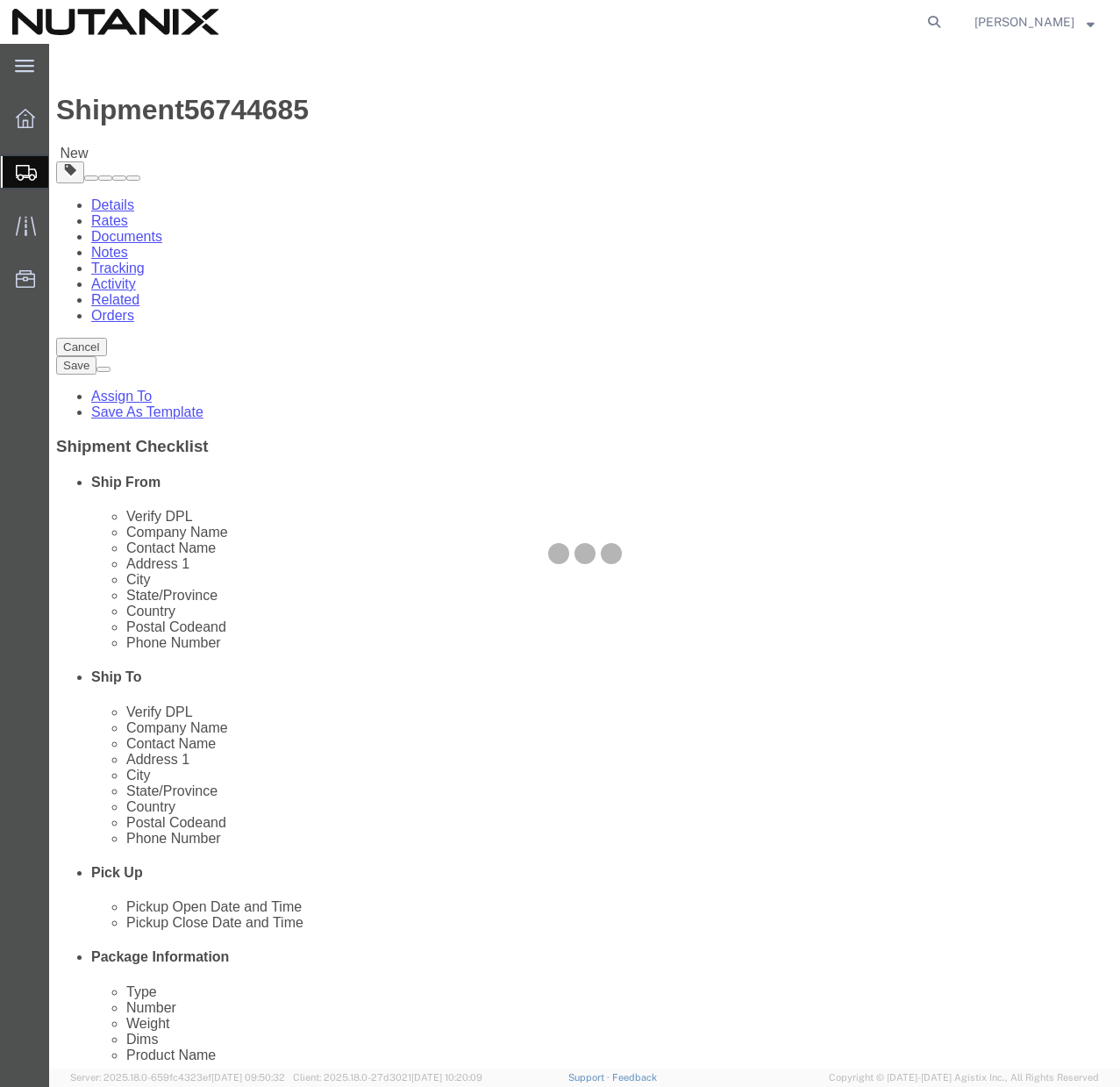
select select
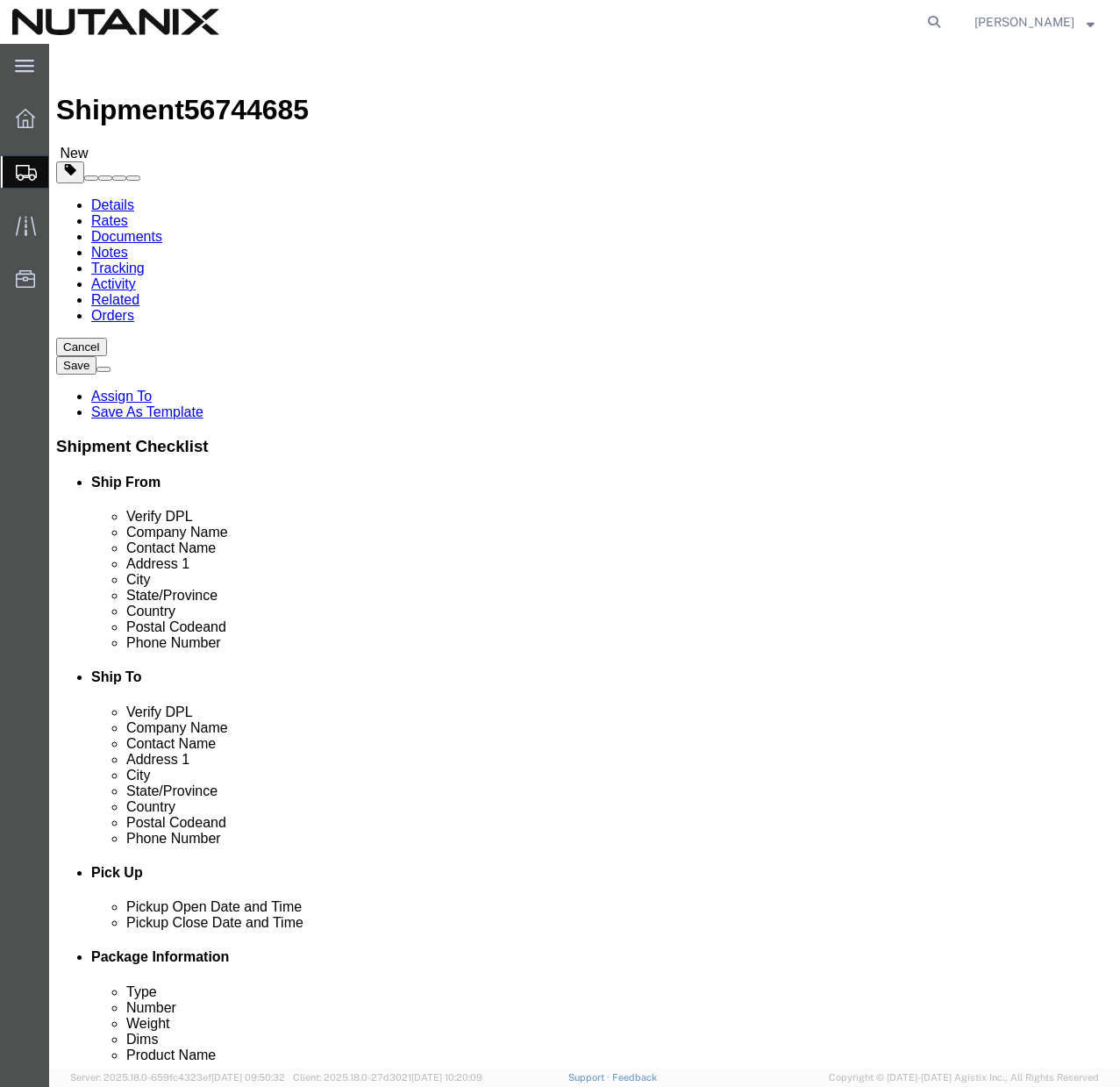
click select "Select Adult Signature Required Direct Signature Required No Signature Required…"
select select "SignReqOnDeliveryFlag"
click select "Select Adult Signature Required Direct Signature Required No Signature Required…"
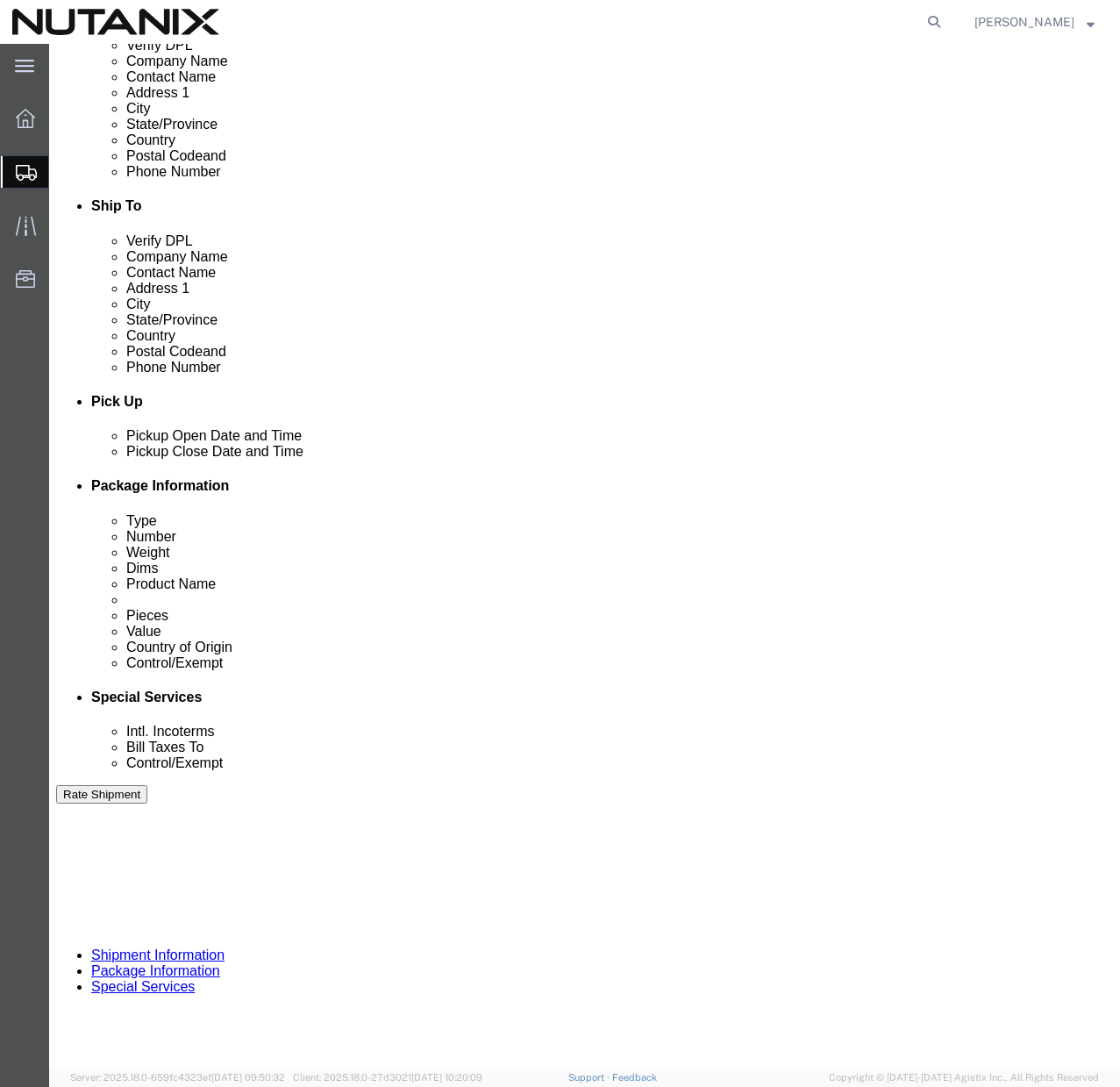
scroll to position [538, 0]
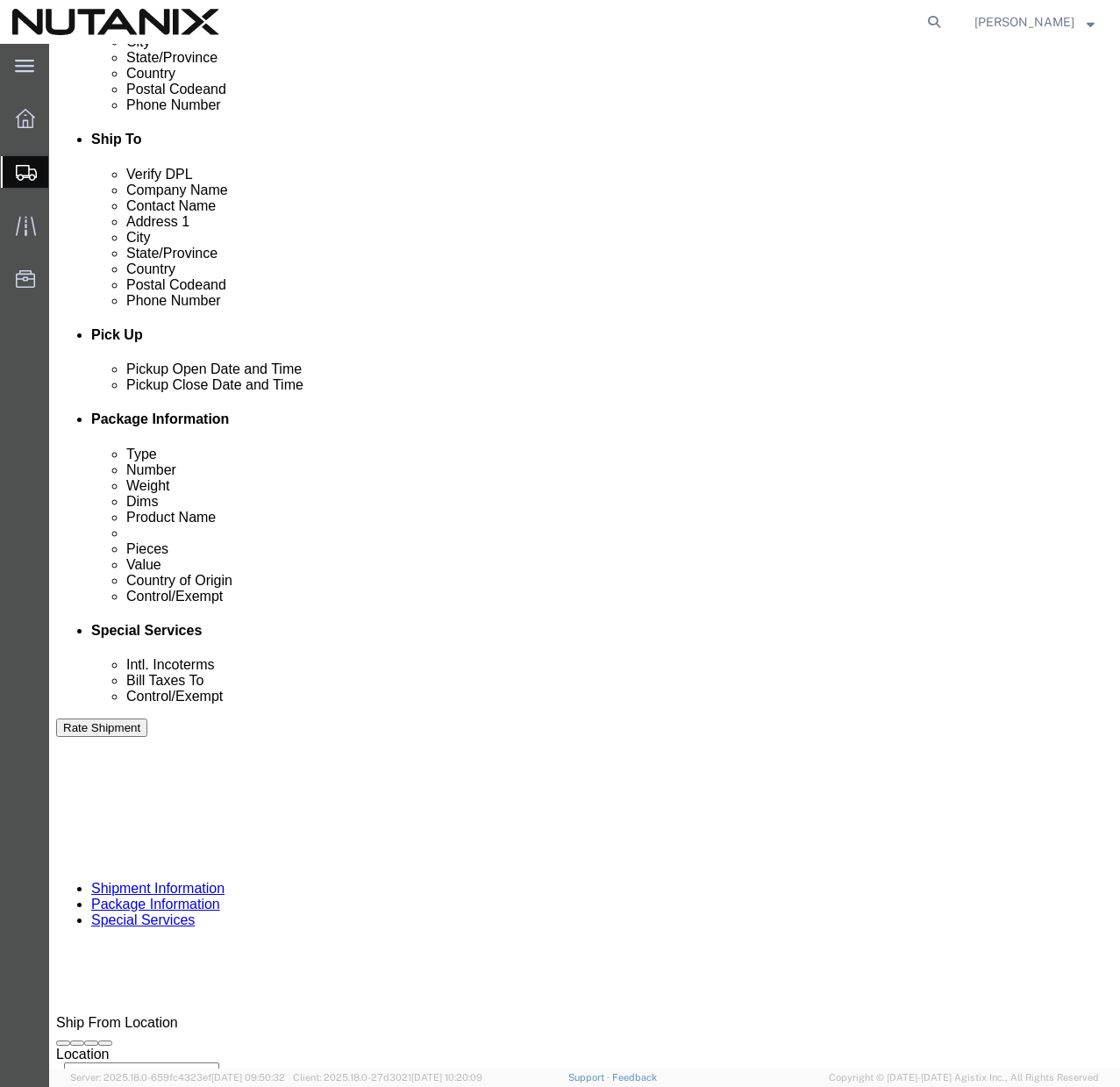
click select "Select Carriage Insurance Paid Carriage Paid To Cost and Freight Cost Insurance…"
select select "DDP"
click select "Select Carriage Insurance Paid Carriage Paid To Cost and Freight Cost Insurance…"
select select "SHIP"
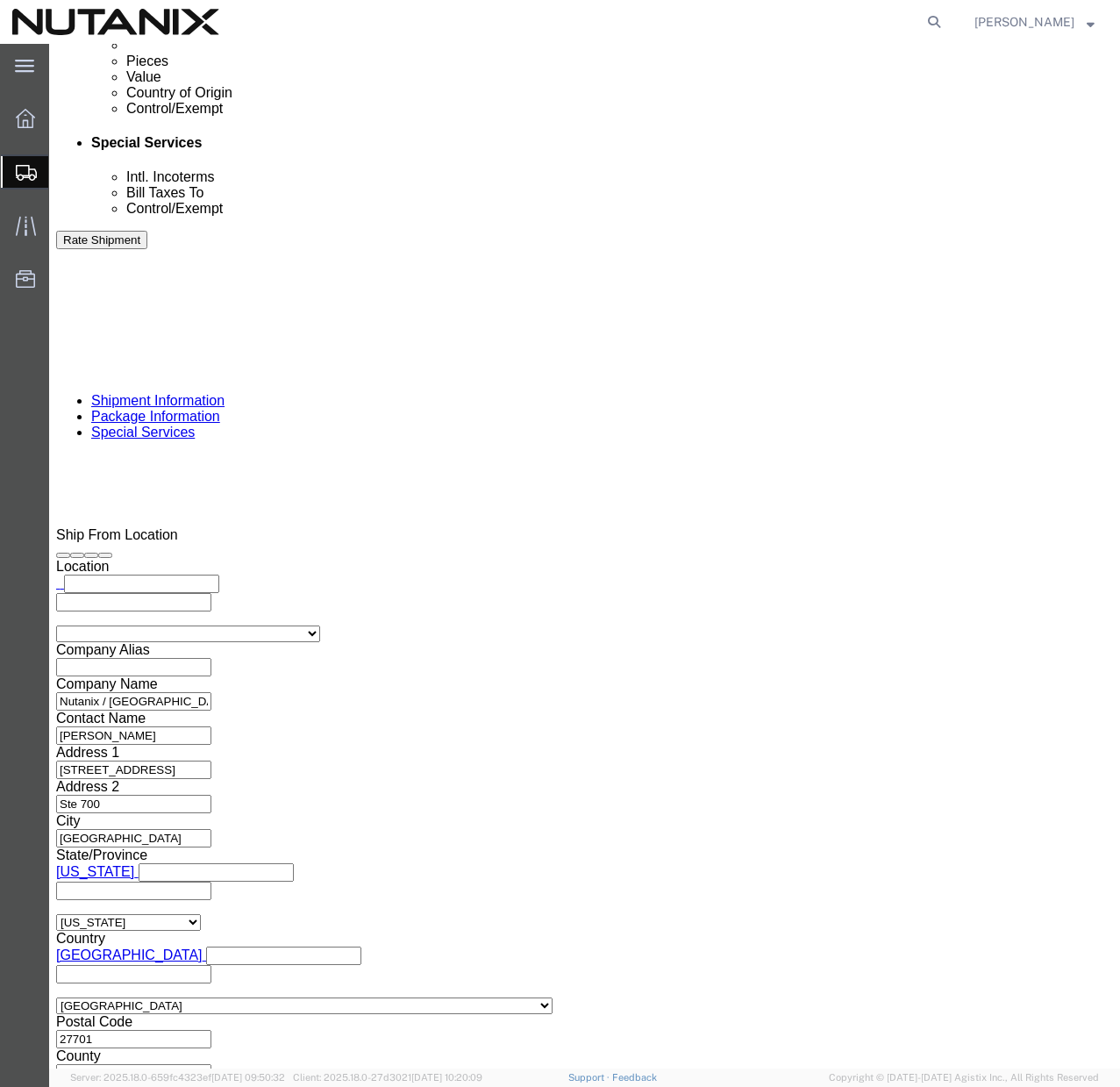
scroll to position [1028, 0]
click select "Select ATF BIS DEA EPA FDA FTR ITAR OFAC Other (OPA)"
select select "FTR"
click select "Select ATF BIS DEA EPA FDA FTR ITAR OFAC Other (OPA)"
click select "Select 30.2(d)(2) 30.36 30.37(a) 30.37(f) 30.37(g) 30.37(h) 30.37(i) 30.37(j) 3…"
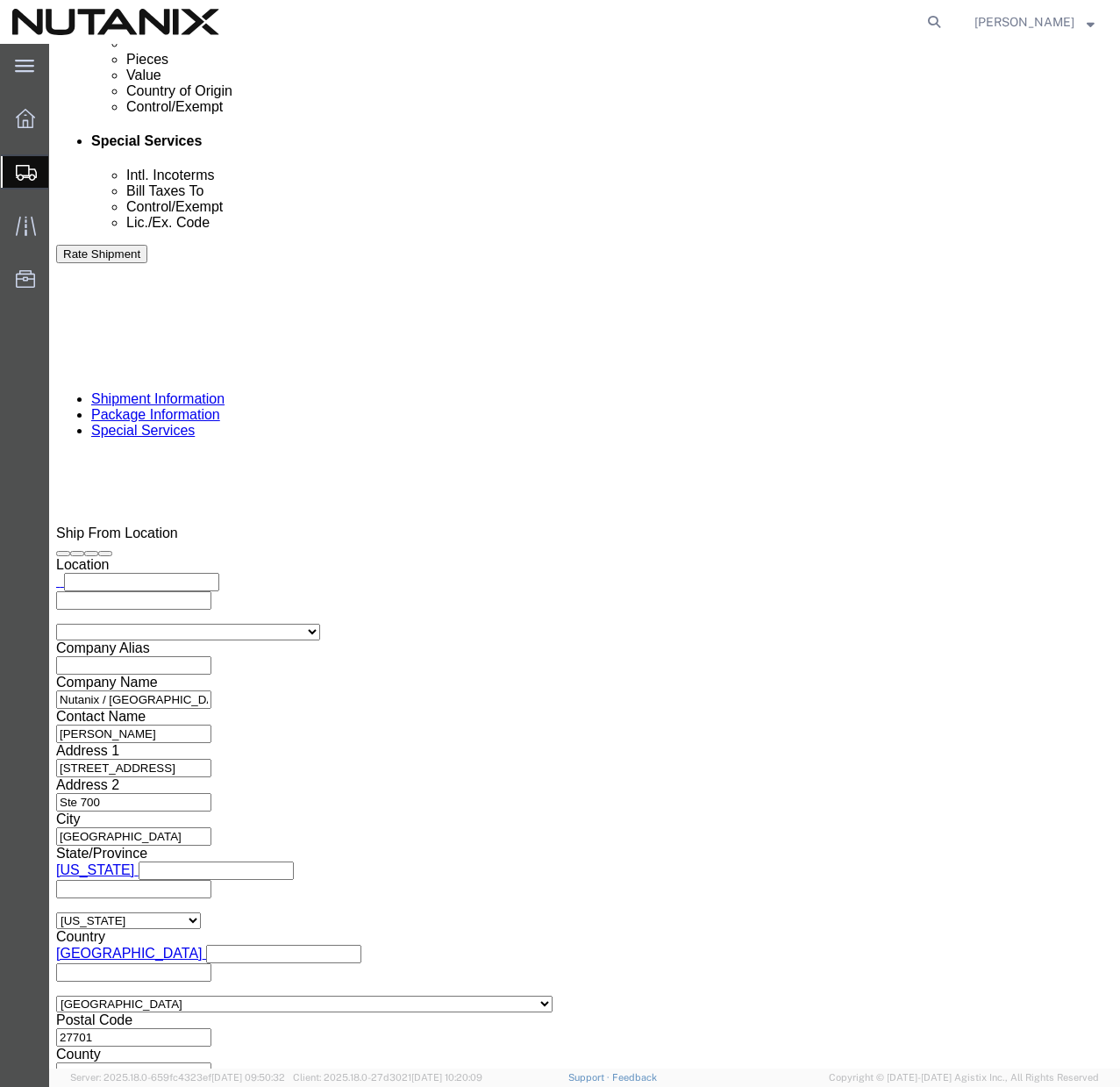
select select "30.37(a)"
click select "Select 30.2(d)(2) 30.36 30.37(a) 30.37(f) 30.37(g) 30.37(h) 30.37(i) 30.37(j) 3…"
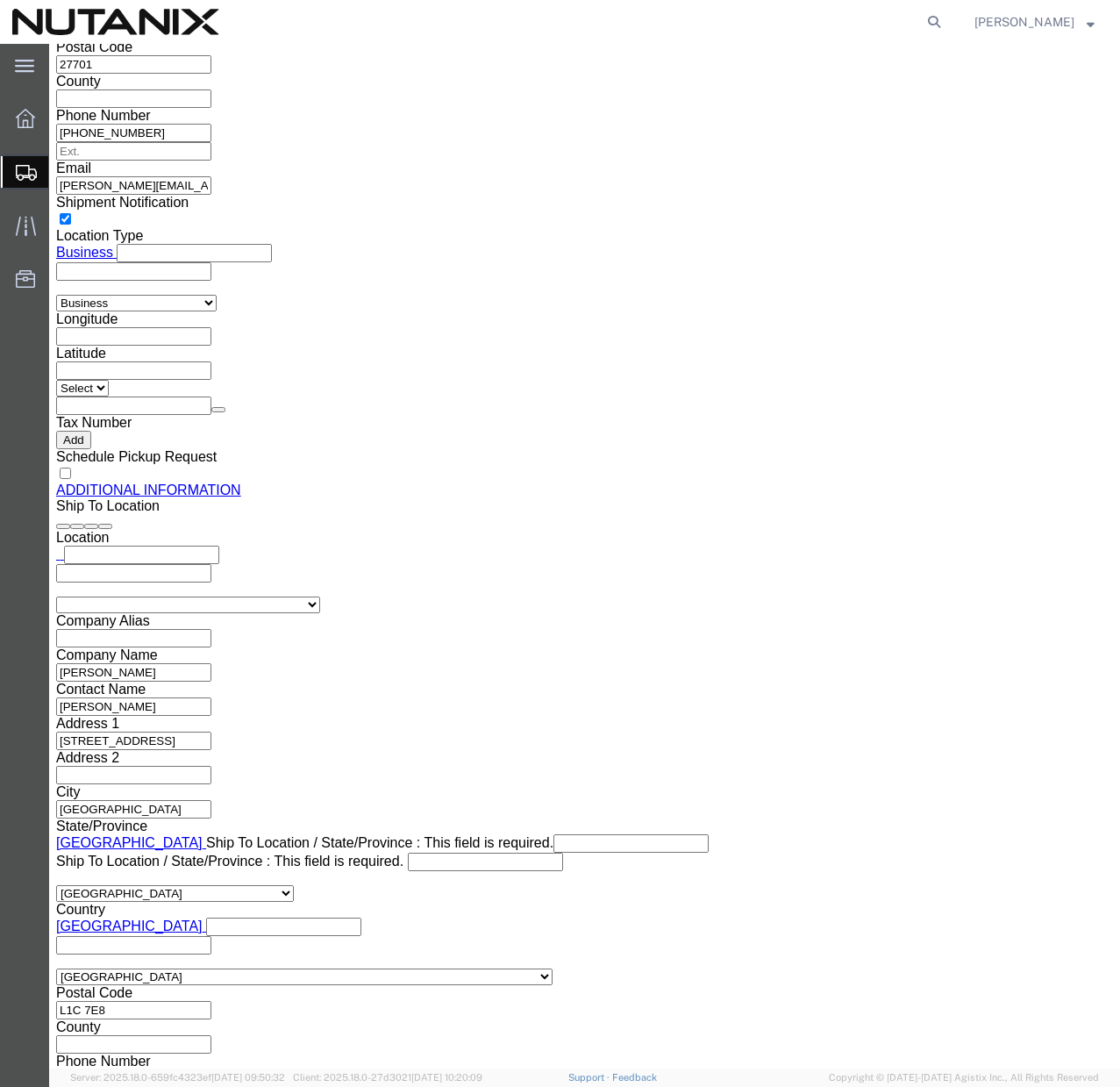
scroll to position [2026, 0]
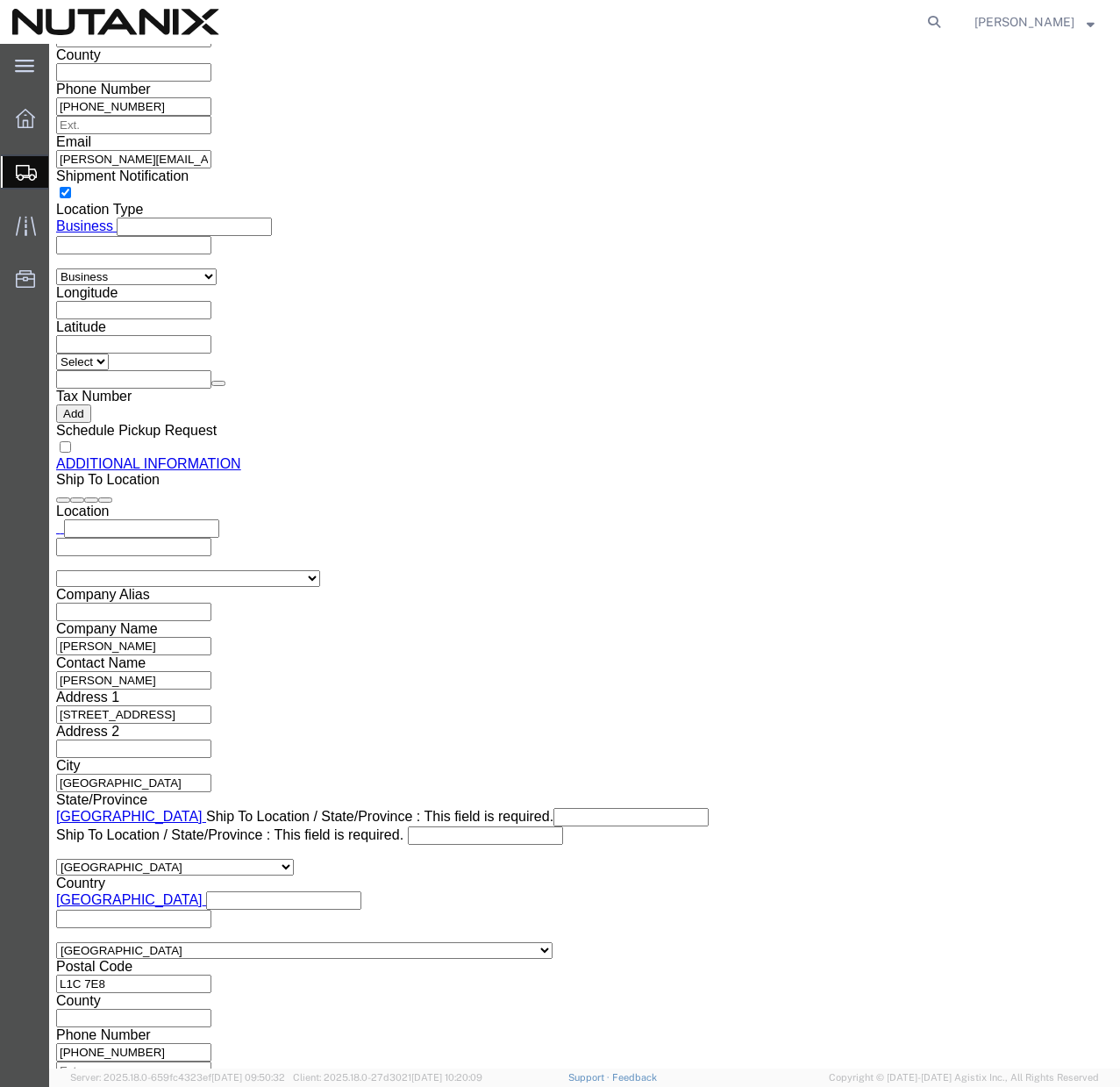
click button "Rate Shipment"
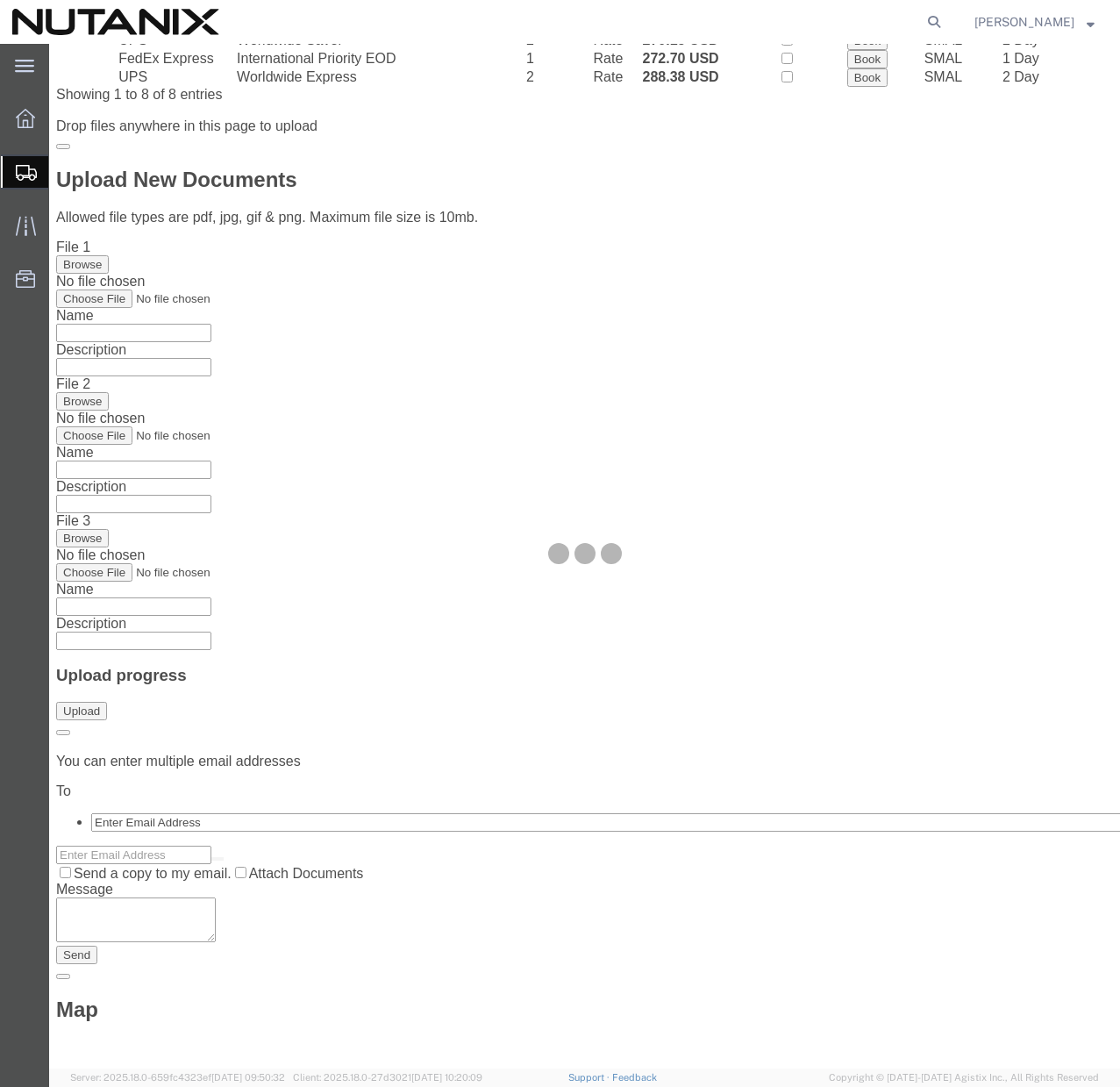
scroll to position [0, 0]
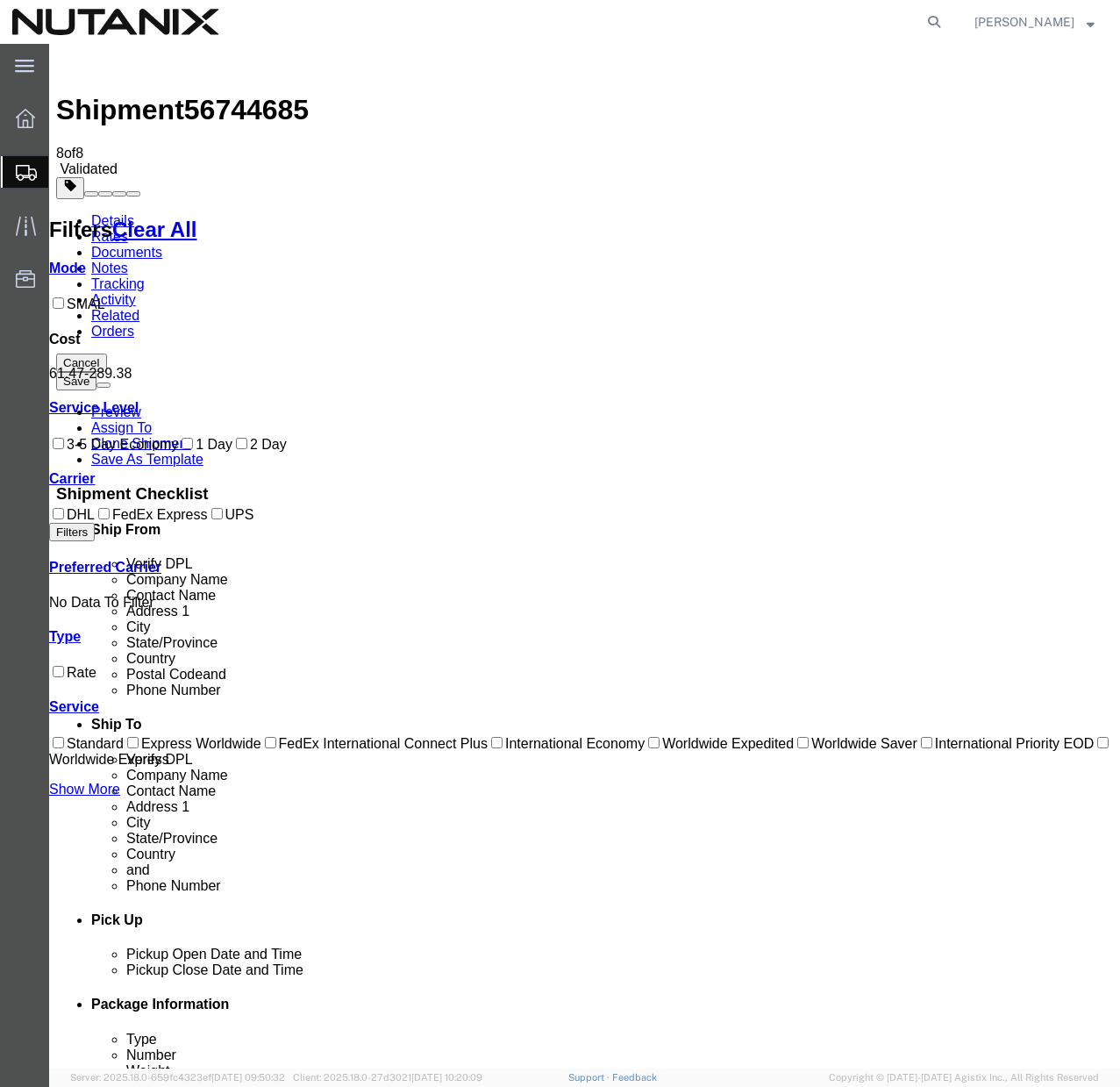
click at [111, 213] on link "Details" at bounding box center [113, 220] width 43 height 15
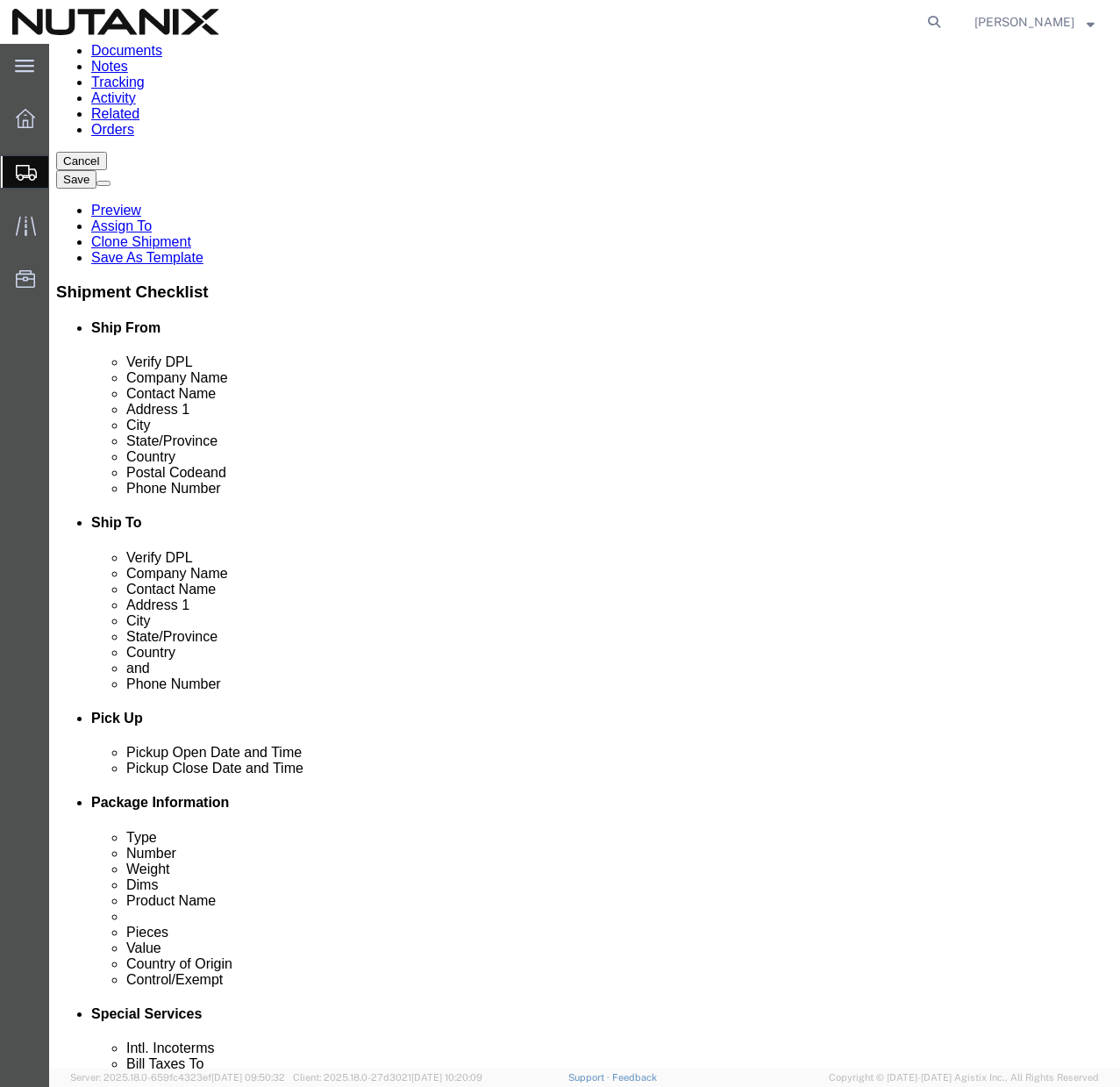
scroll to position [399, 0]
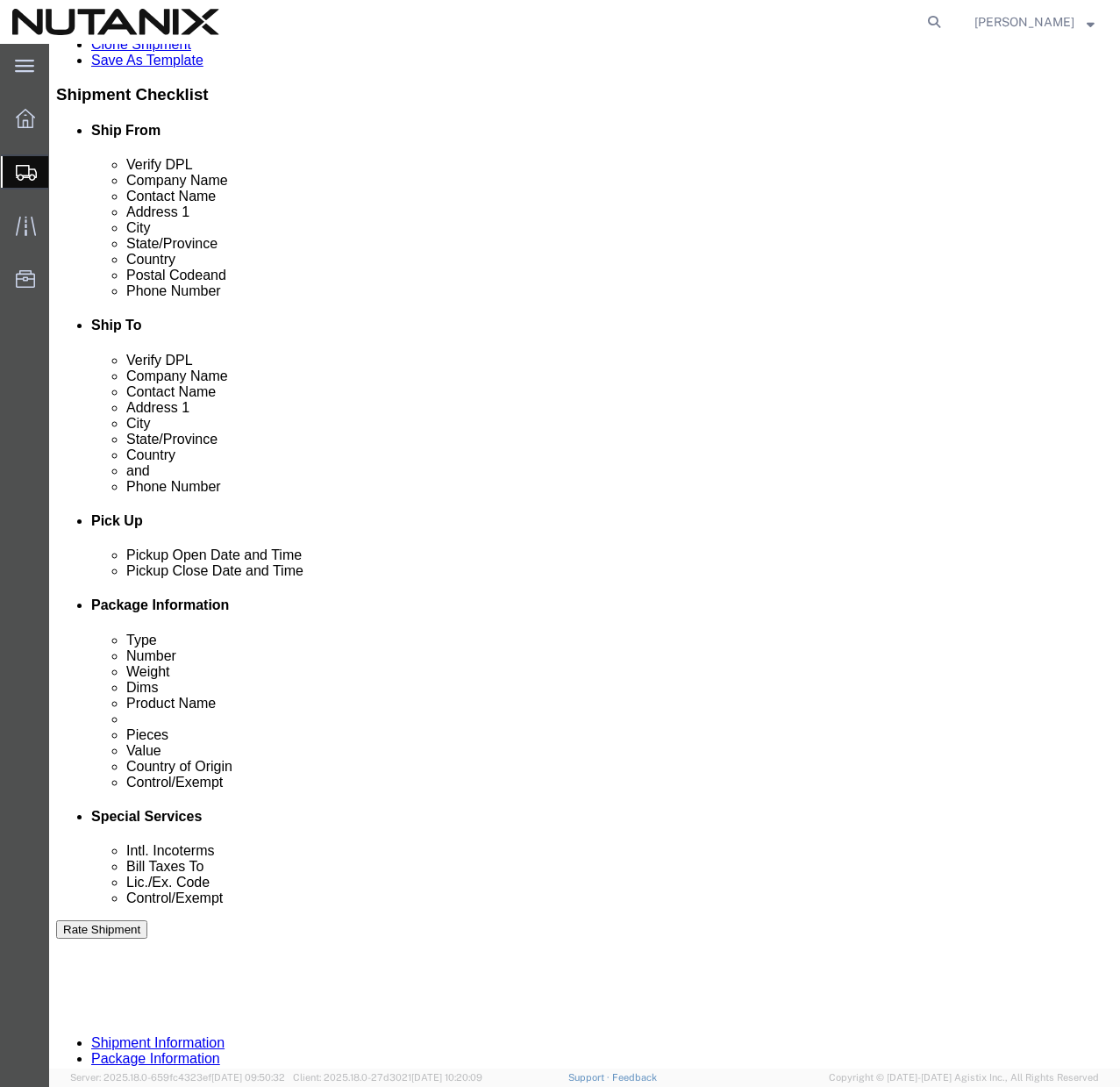
click link "Package Information"
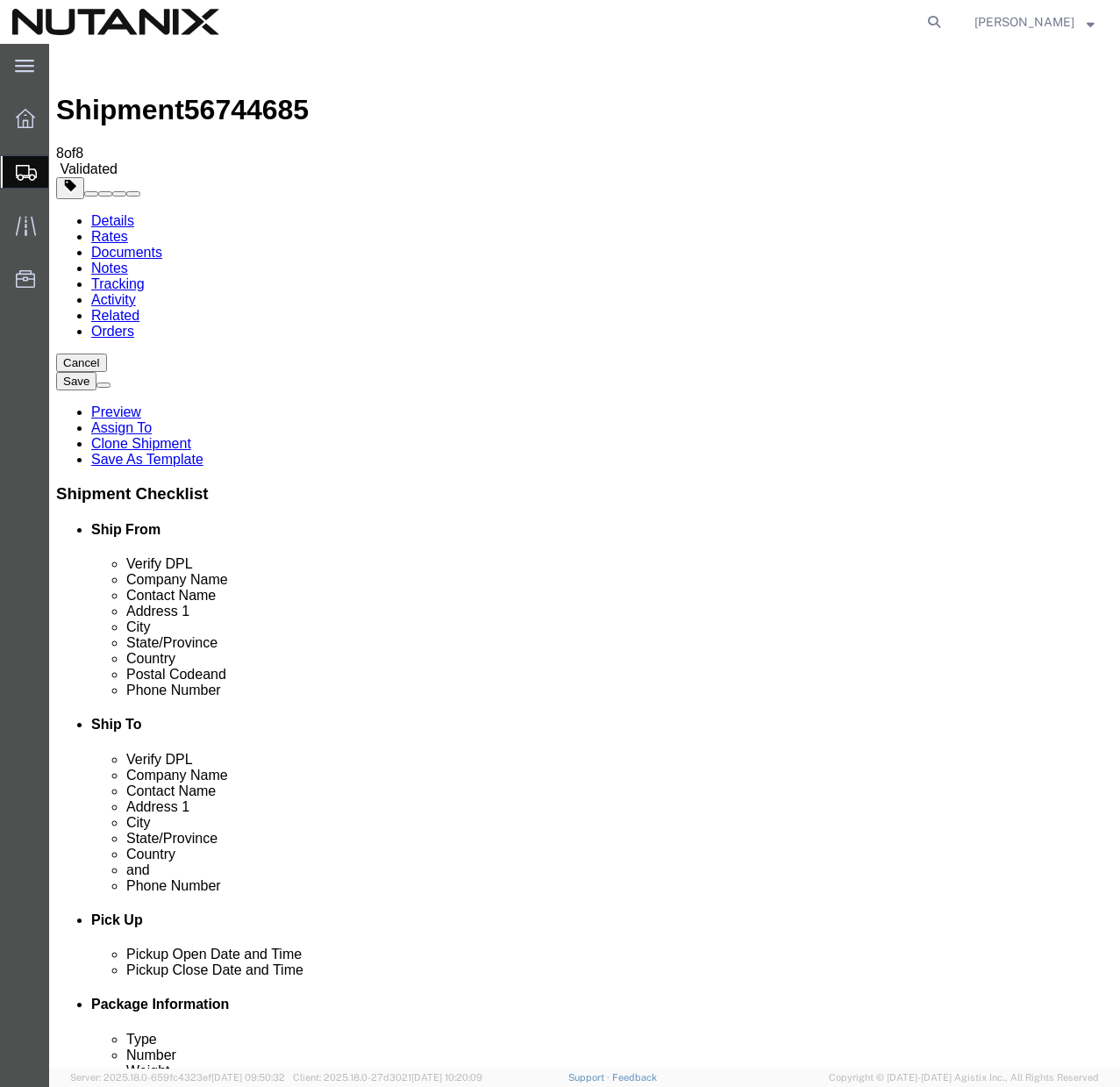
click dd "1.00 Each"
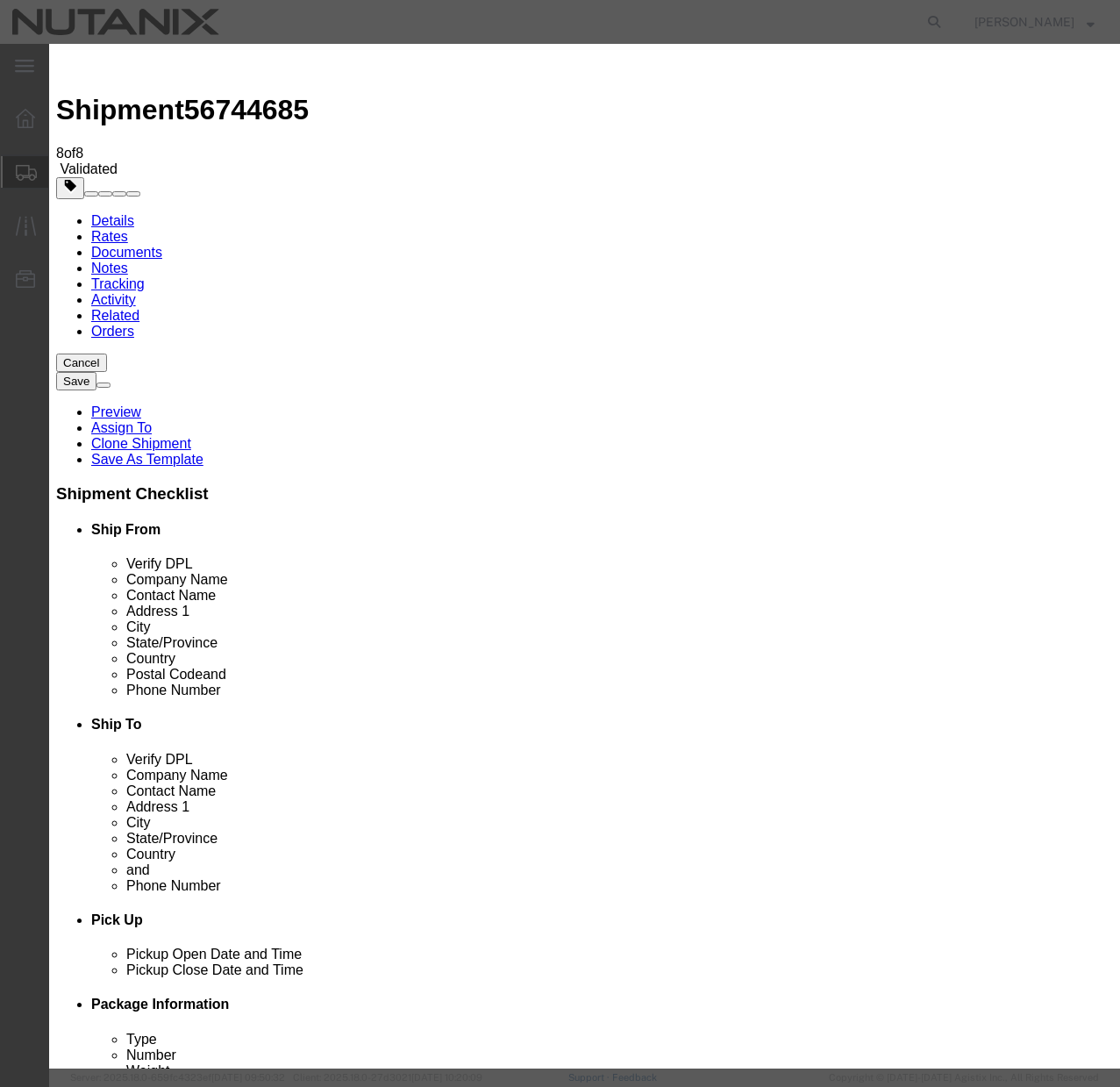
checkbox input "true"
click select "Select 30.2(d)(2) 30.36 30.37(a) 30.37(f) 30.37(g) 30.37(h) 30.37(i) 30.37(j) 3…"
select select "30.37(f)"
click select "Select 30.2(d)(2) 30.36 30.37(a) 30.37(f) 30.37(g) 30.37(h) 30.37(i) 30.37(j) 3…"
click button "Save & Close"
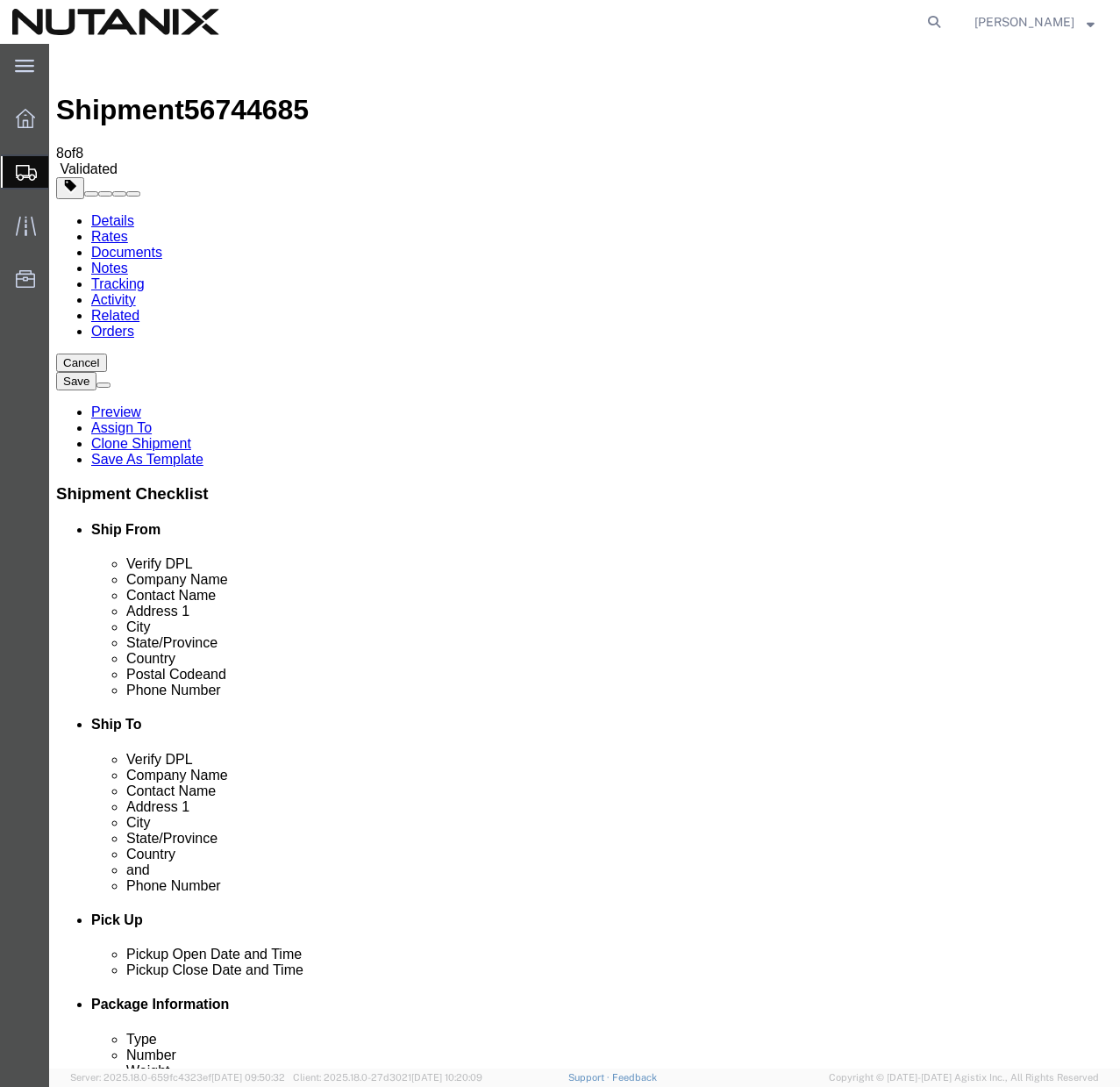
click icon
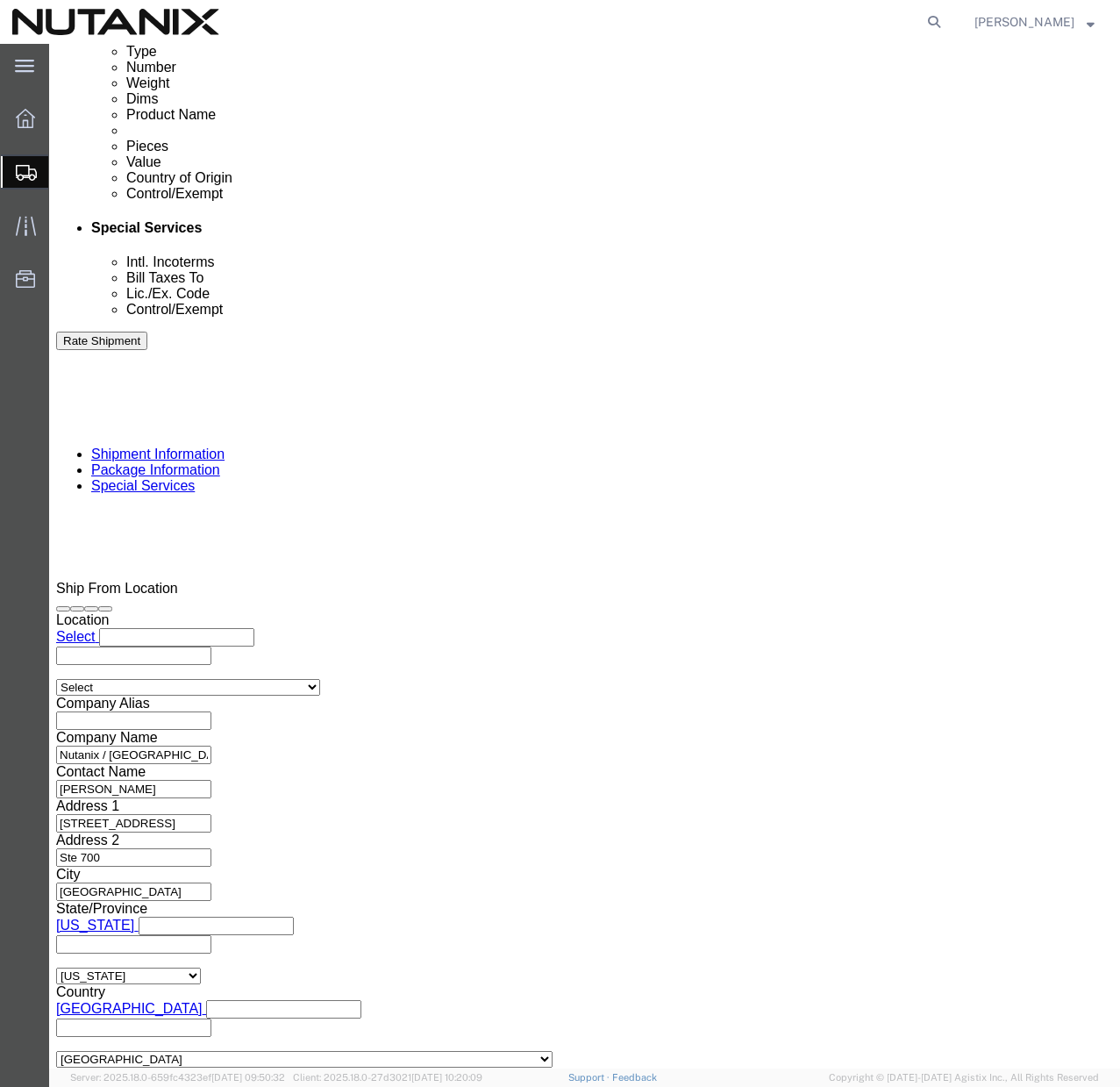
scroll to position [993, 0]
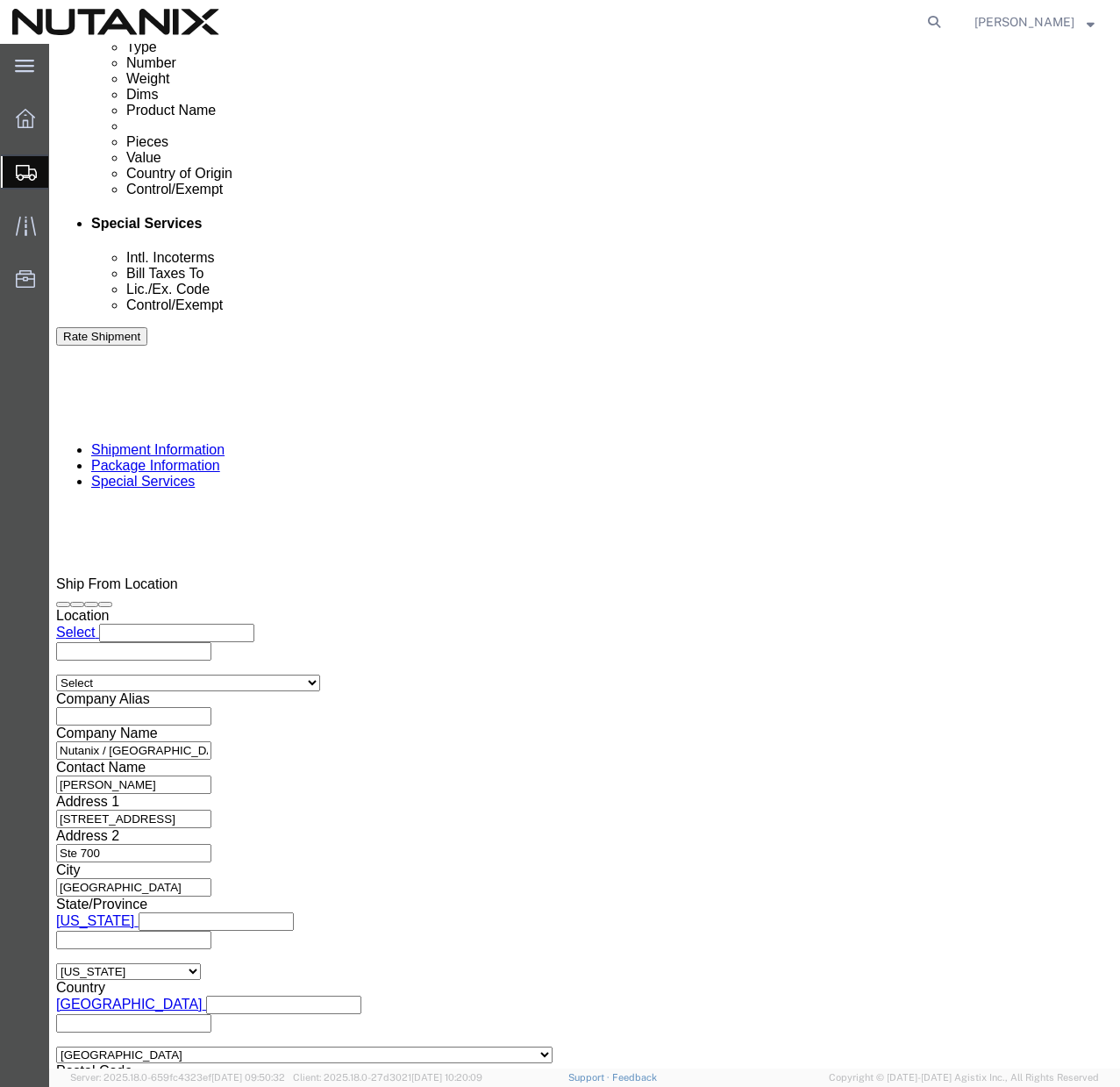
click select "Select 30.2(d)(2) 30.36 30.37(a) 30.37(f) 30.37(g) 30.37(h) 30.37(i) 30.37(j) 3…"
select select "30.37(f)"
click select "Select 30.2(d)(2) 30.36 30.37(a) 30.37(f) 30.37(g) 30.37(h) 30.37(i) 30.37(j) 3…"
click button "Rate Shipment"
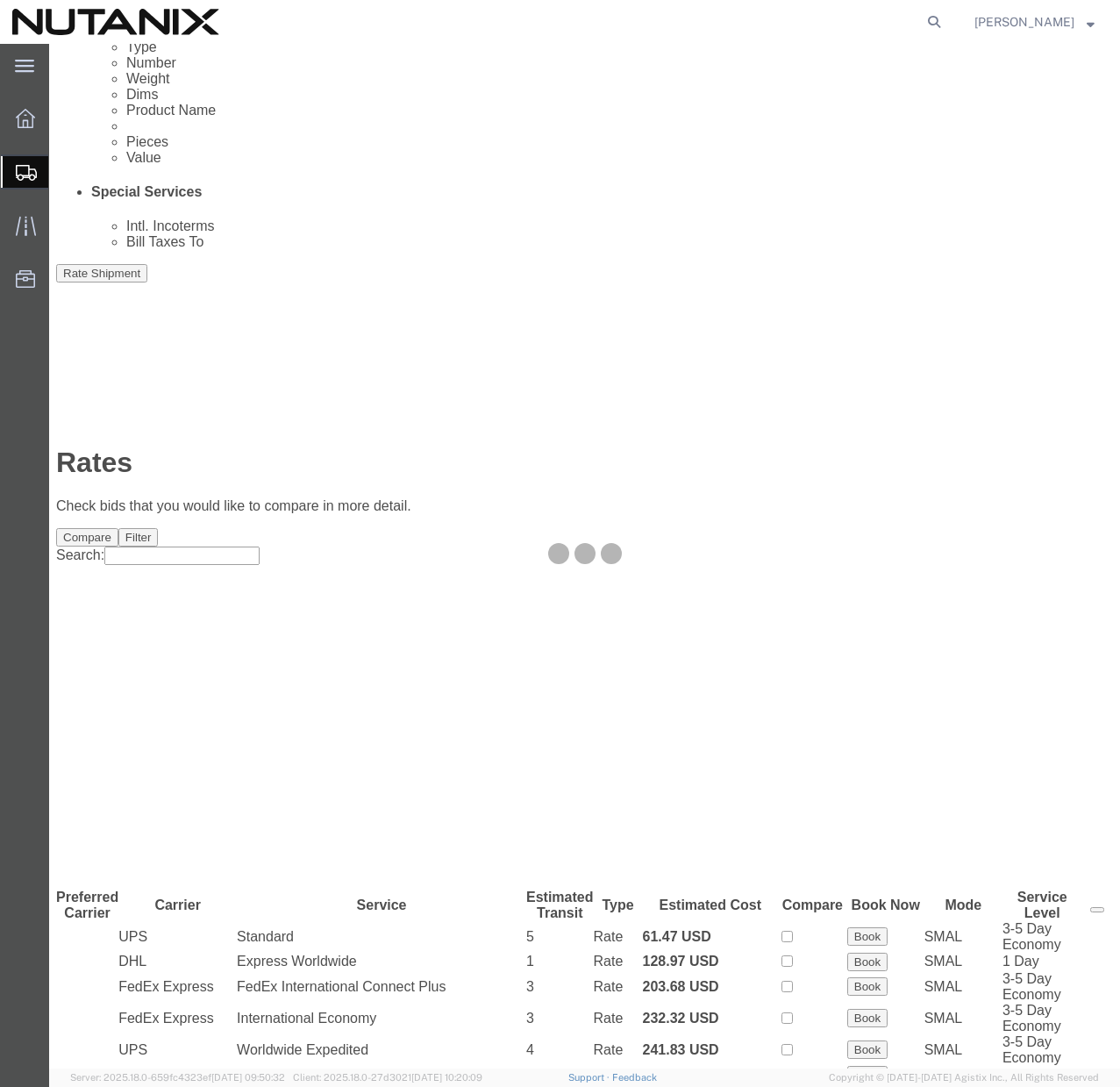
scroll to position [0, 0]
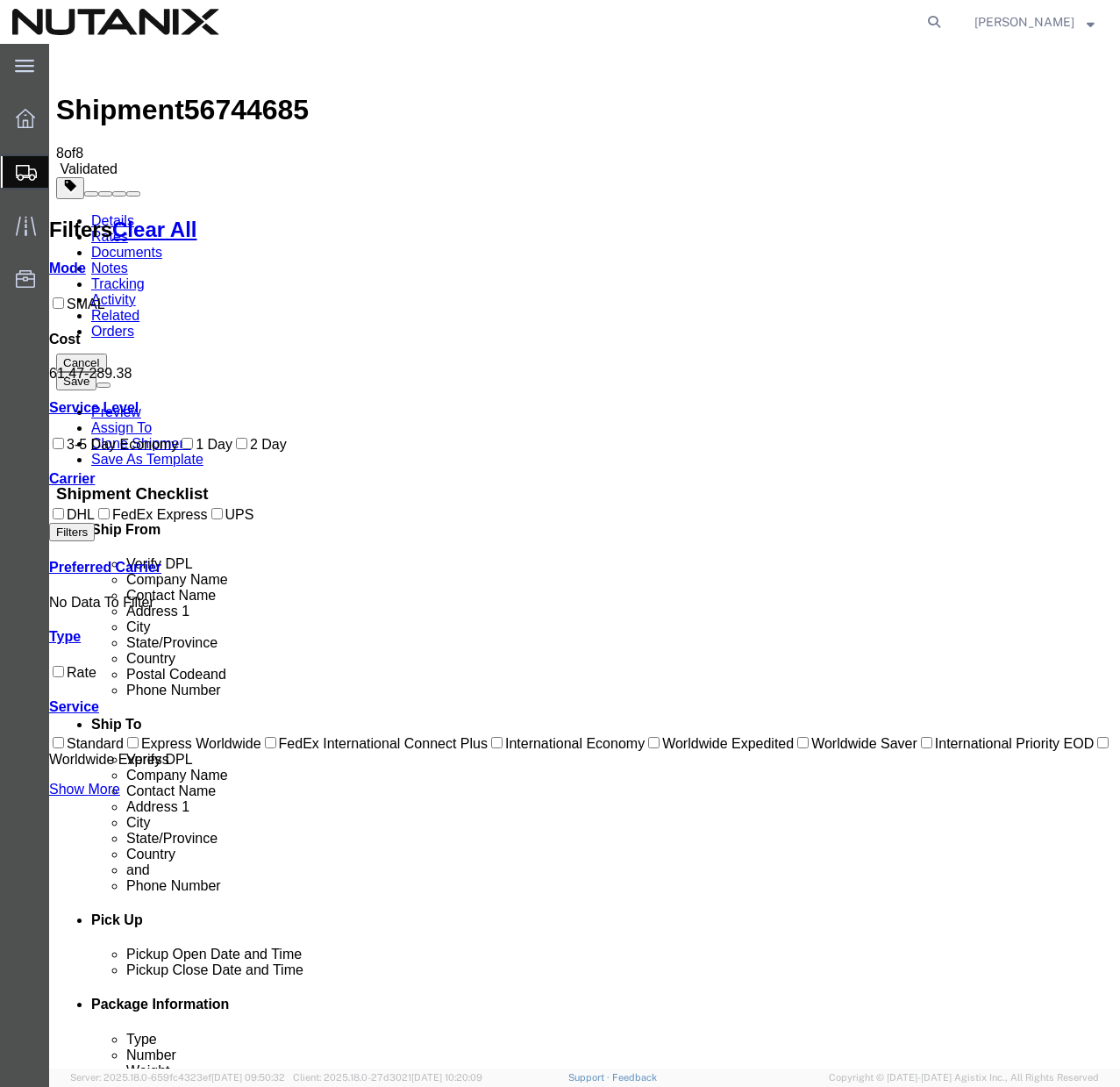
click at [117, 213] on link "Details" at bounding box center [113, 220] width 43 height 15
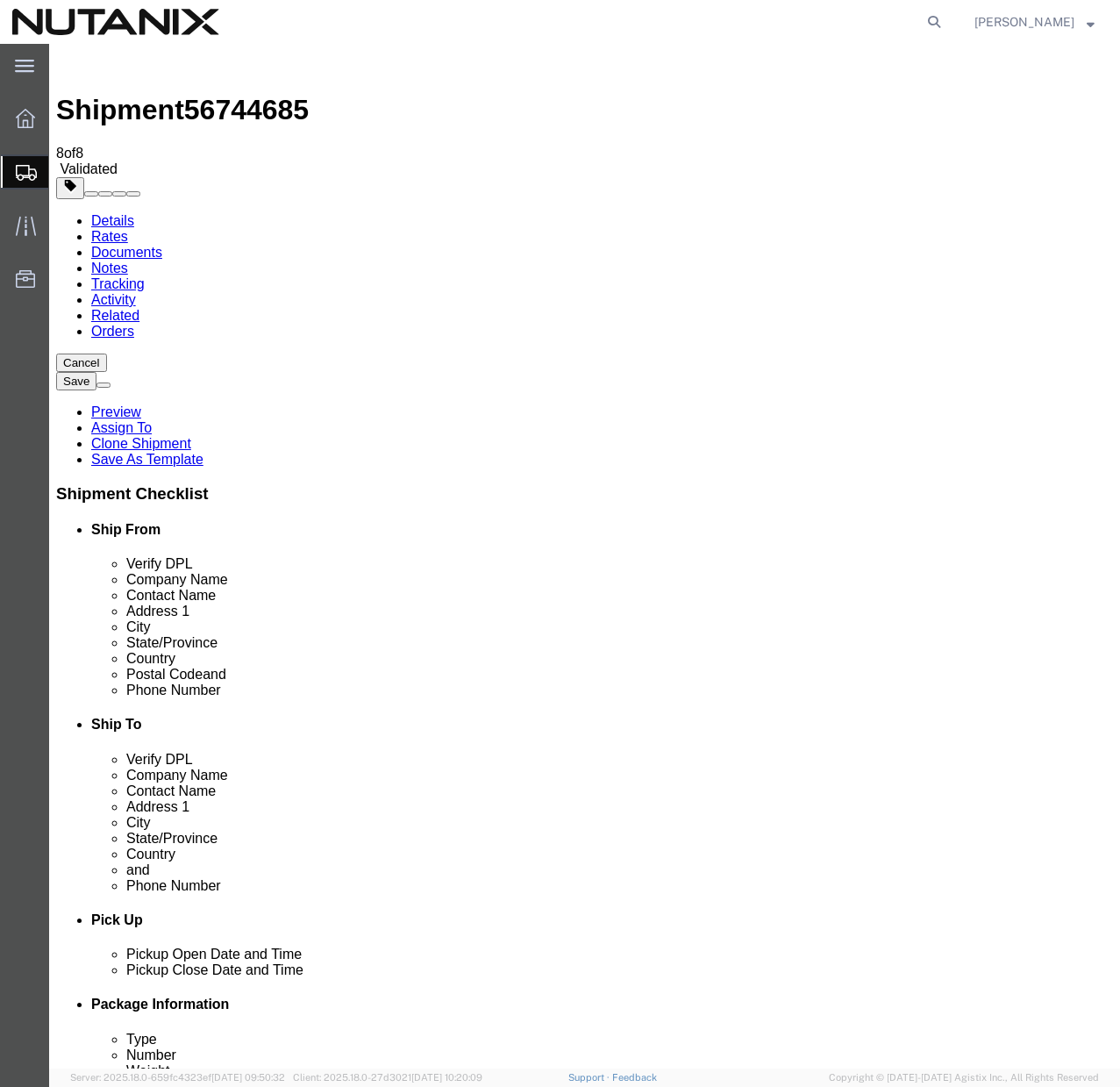
click icon
click select "Select Adult Signature Required Direct Signature Required No Signature Required…"
select select "AdultSignReqOnDeliveryFlag"
click select "Select Adult Signature Required Direct Signature Required No Signature Required…"
click button "Rate Shipment"
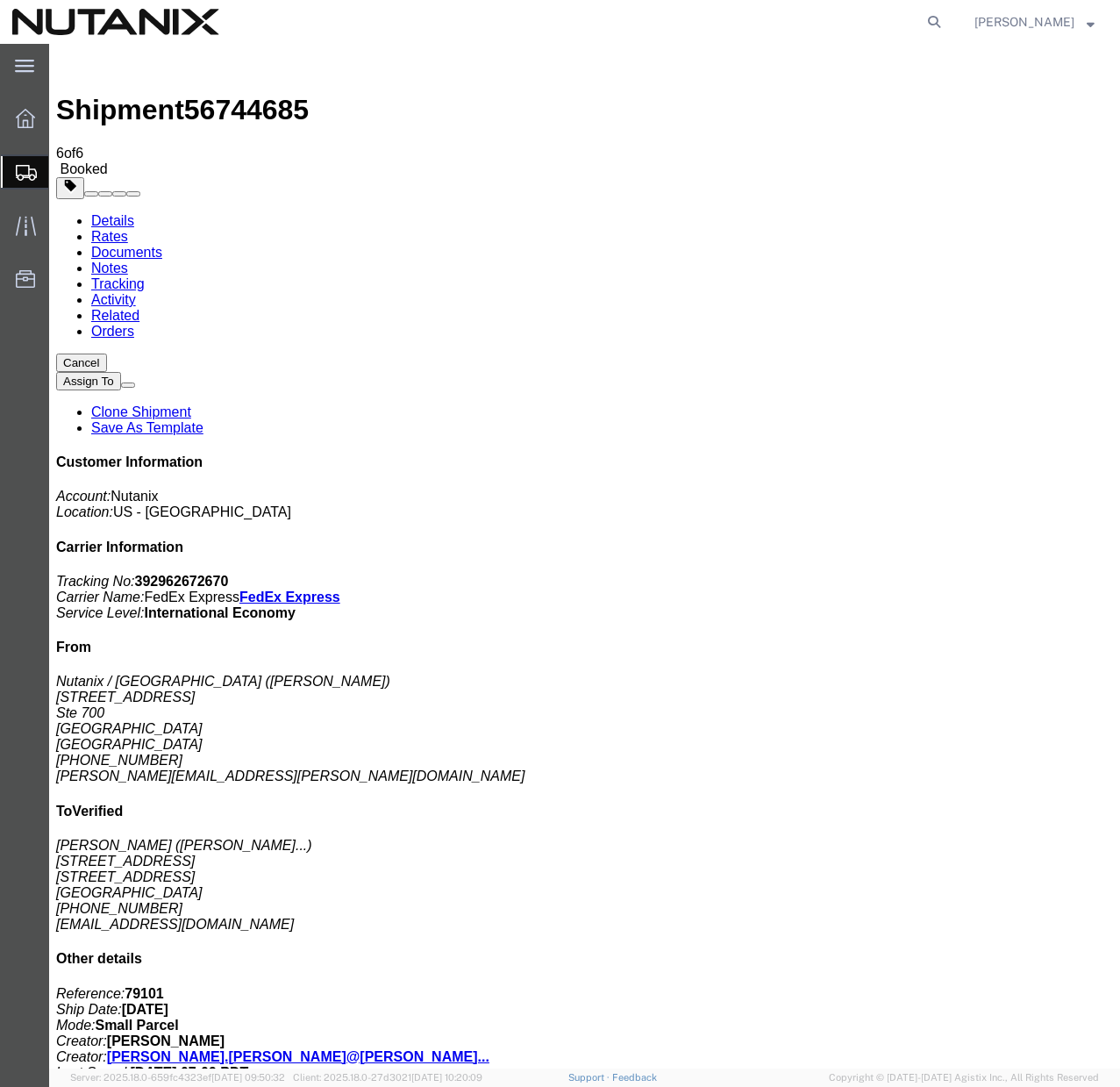
copy td "Tracking No.: 392962672670"
